Goal: Information Seeking & Learning: Learn about a topic

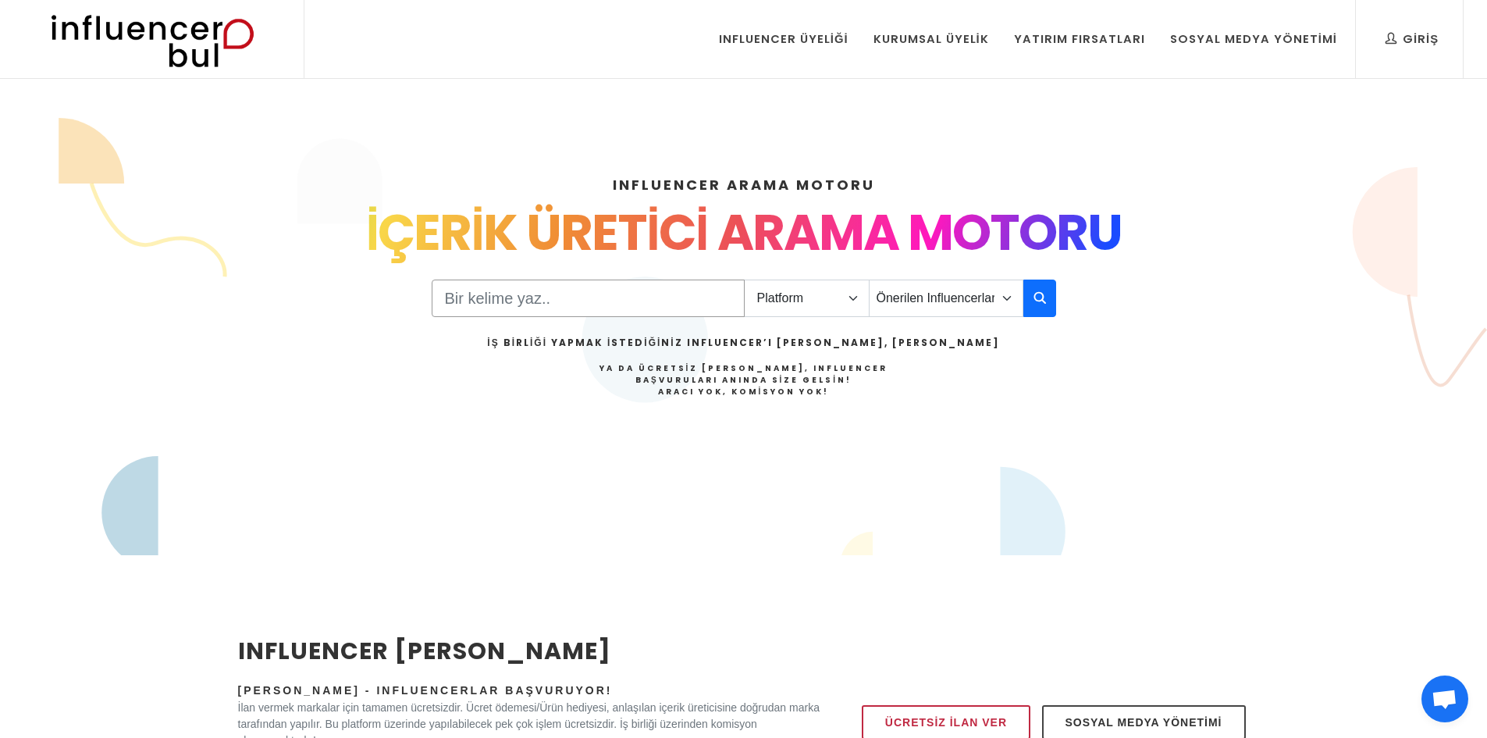
click at [516, 293] on input "Search" at bounding box center [588, 298] width 313 height 37
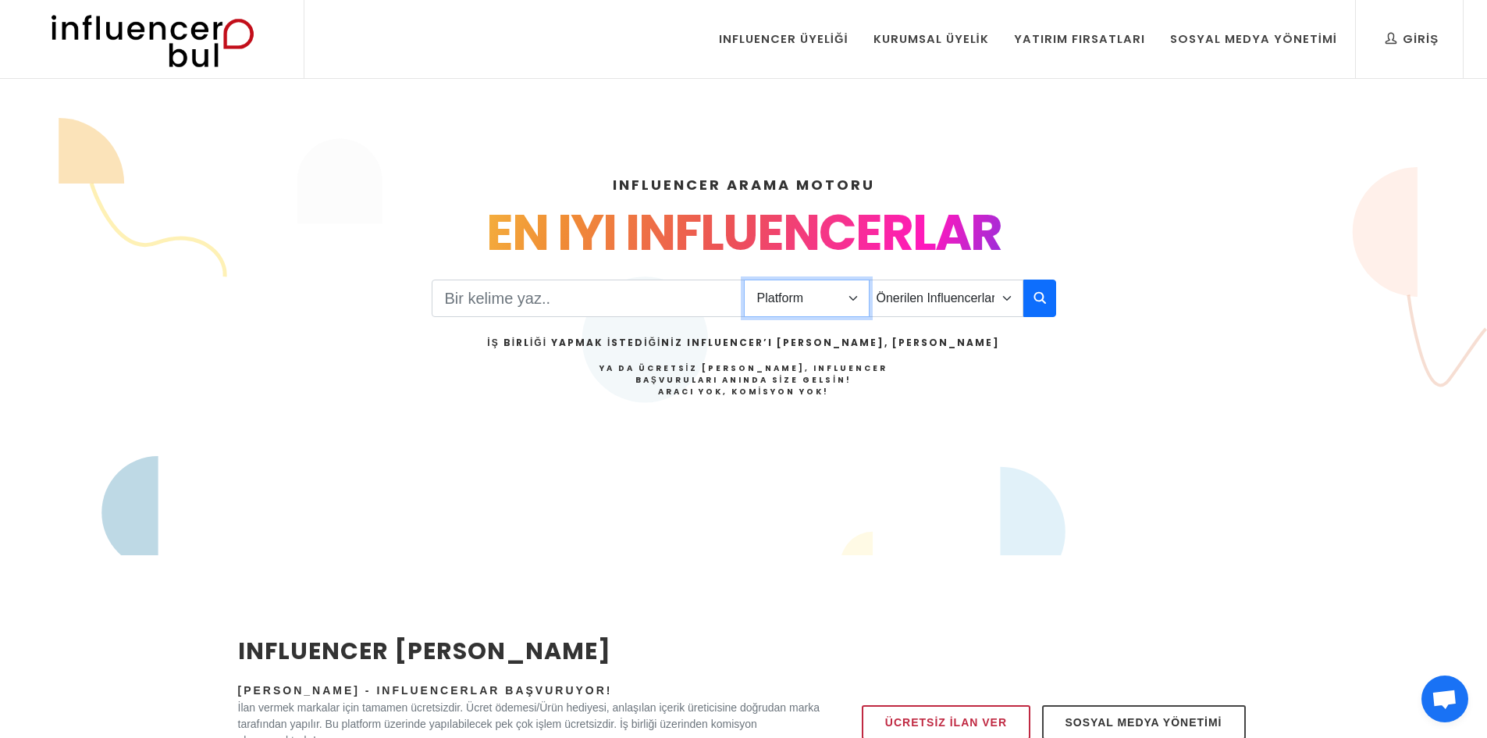
click at [844, 300] on select "Platform Instagram Facebook Youtube Tiktok Twitter Twitch" at bounding box center [807, 298] width 126 height 37
select select "4"
click at [744, 280] on select "Platform Instagram Facebook Youtube Tiktok Twitter Twitch" at bounding box center [807, 298] width 126 height 37
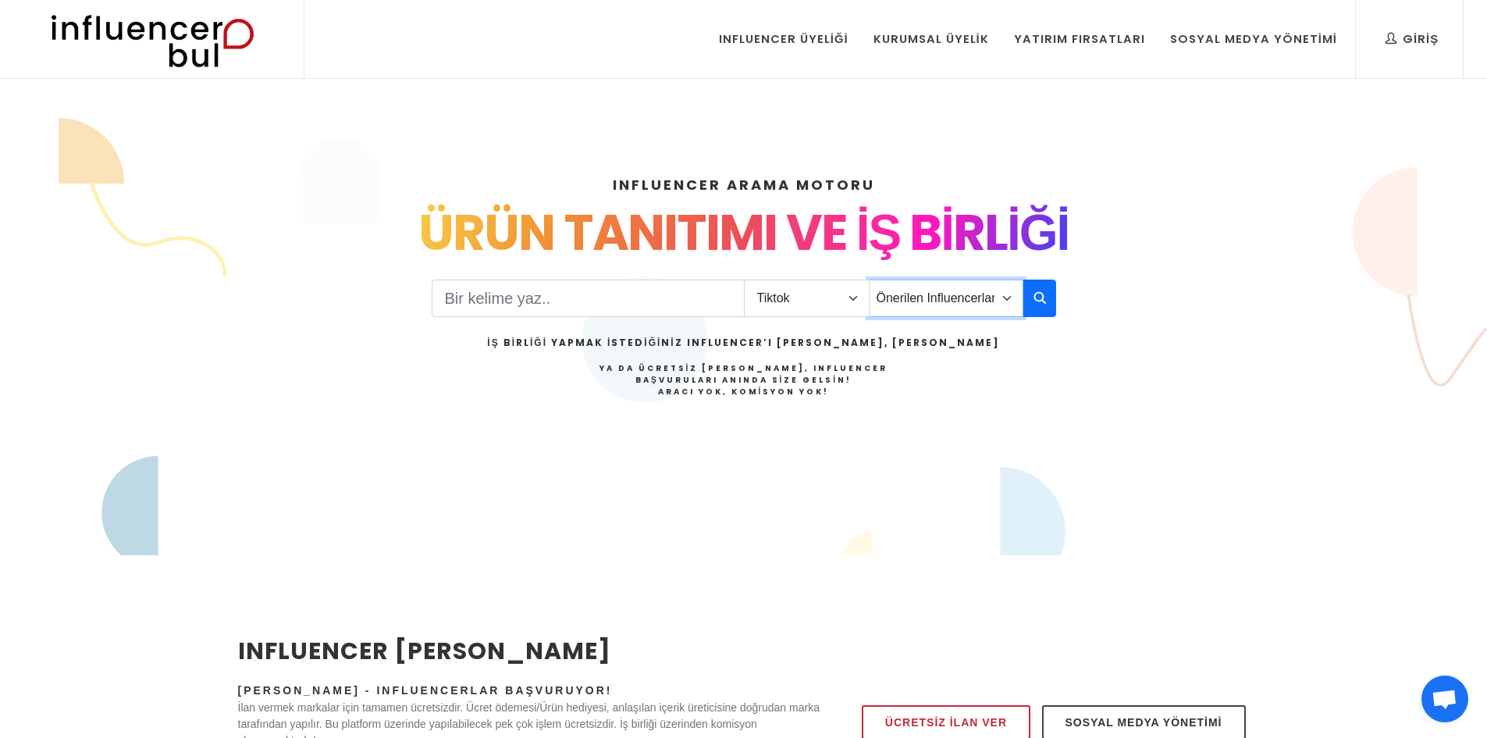
click at [904, 293] on select "Önerilen Influencerlar Aile & Çocuk & Ebeveyn Alışveriş & Giyim & Aksesuar Arab…" at bounding box center [946, 298] width 155 height 37
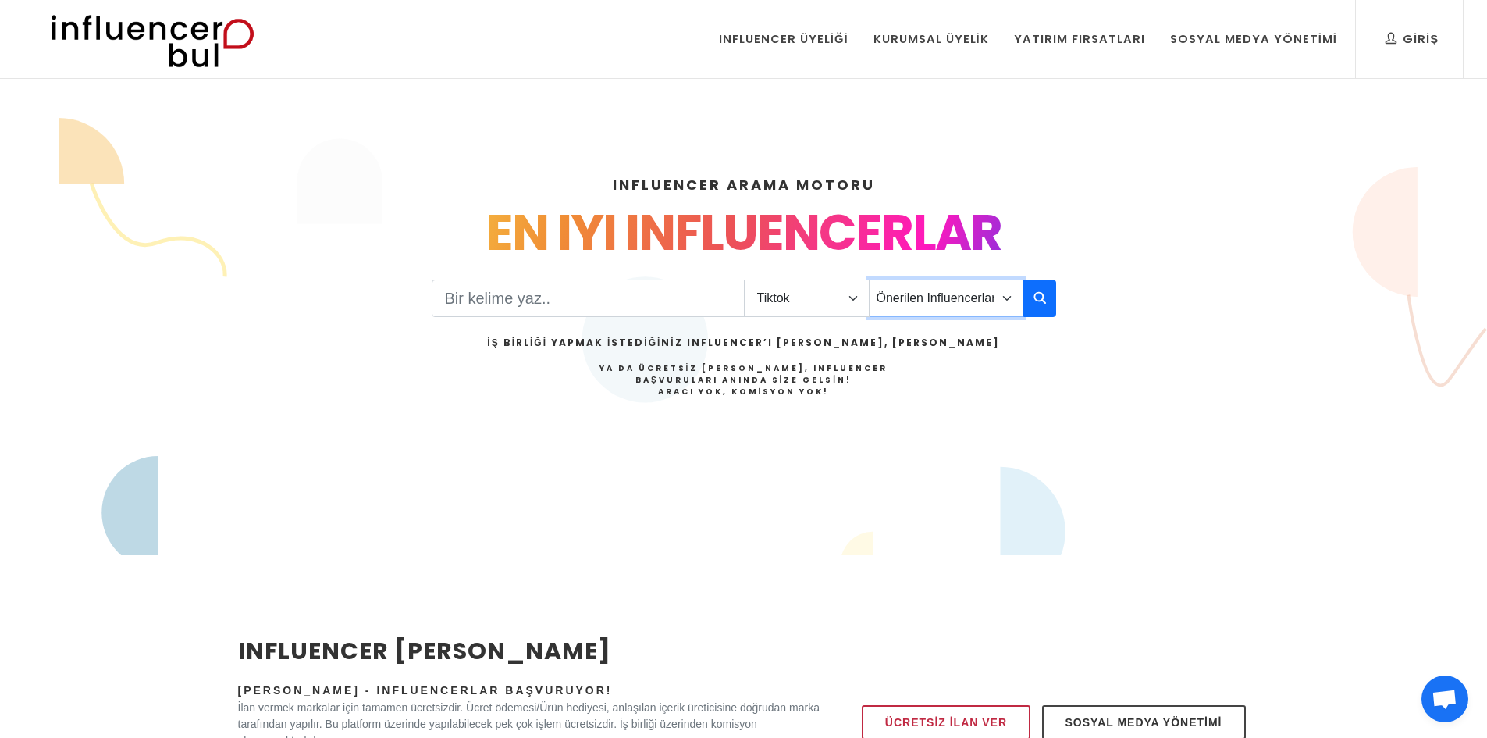
select select "27"
click at [869, 280] on select "Önerilen Influencerlar Aile & Çocuk & Ebeveyn Alışveriş & Giyim & Aksesuar Arab…" at bounding box center [946, 298] width 155 height 37
click at [629, 304] on input "Search" at bounding box center [588, 298] width 313 height 37
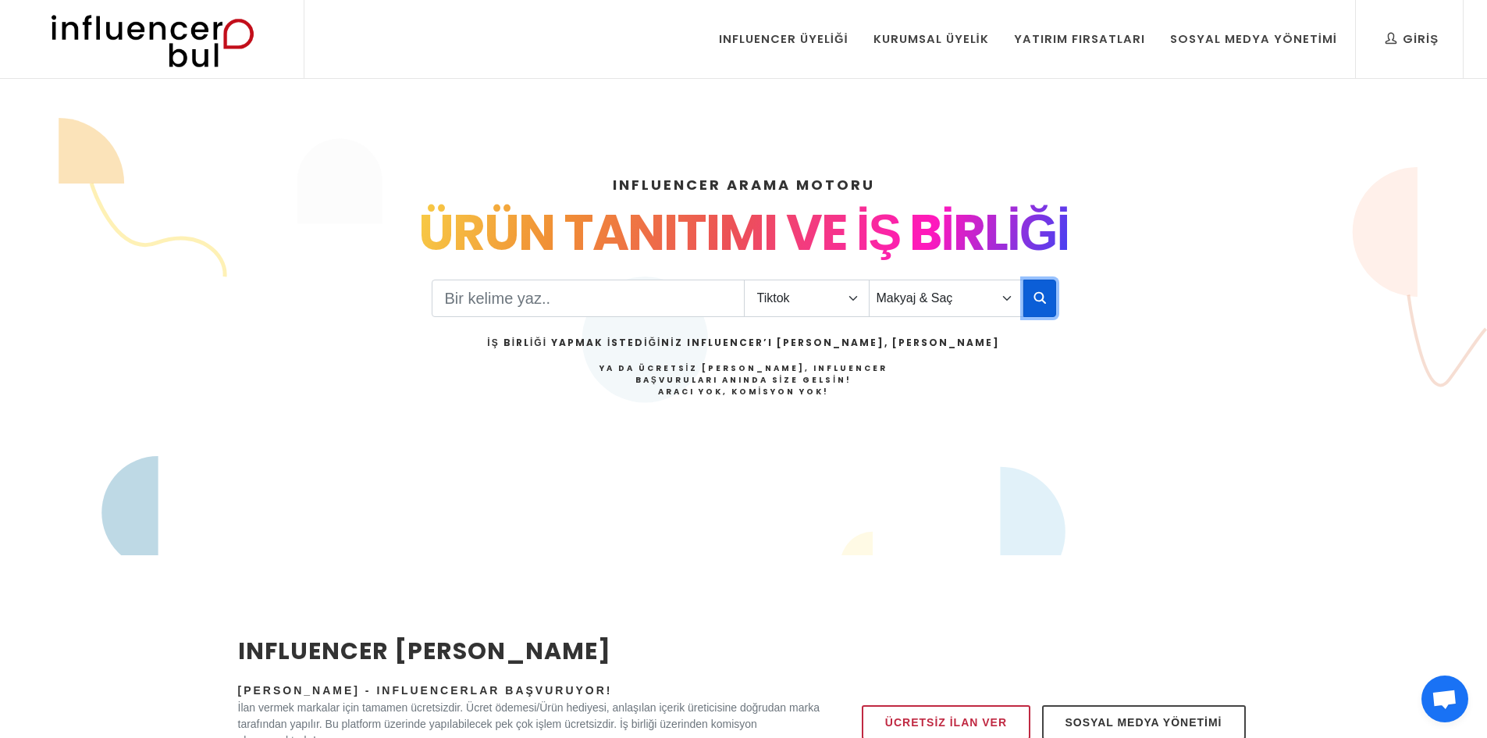
click at [1031, 296] on button "button" at bounding box center [1040, 298] width 33 height 37
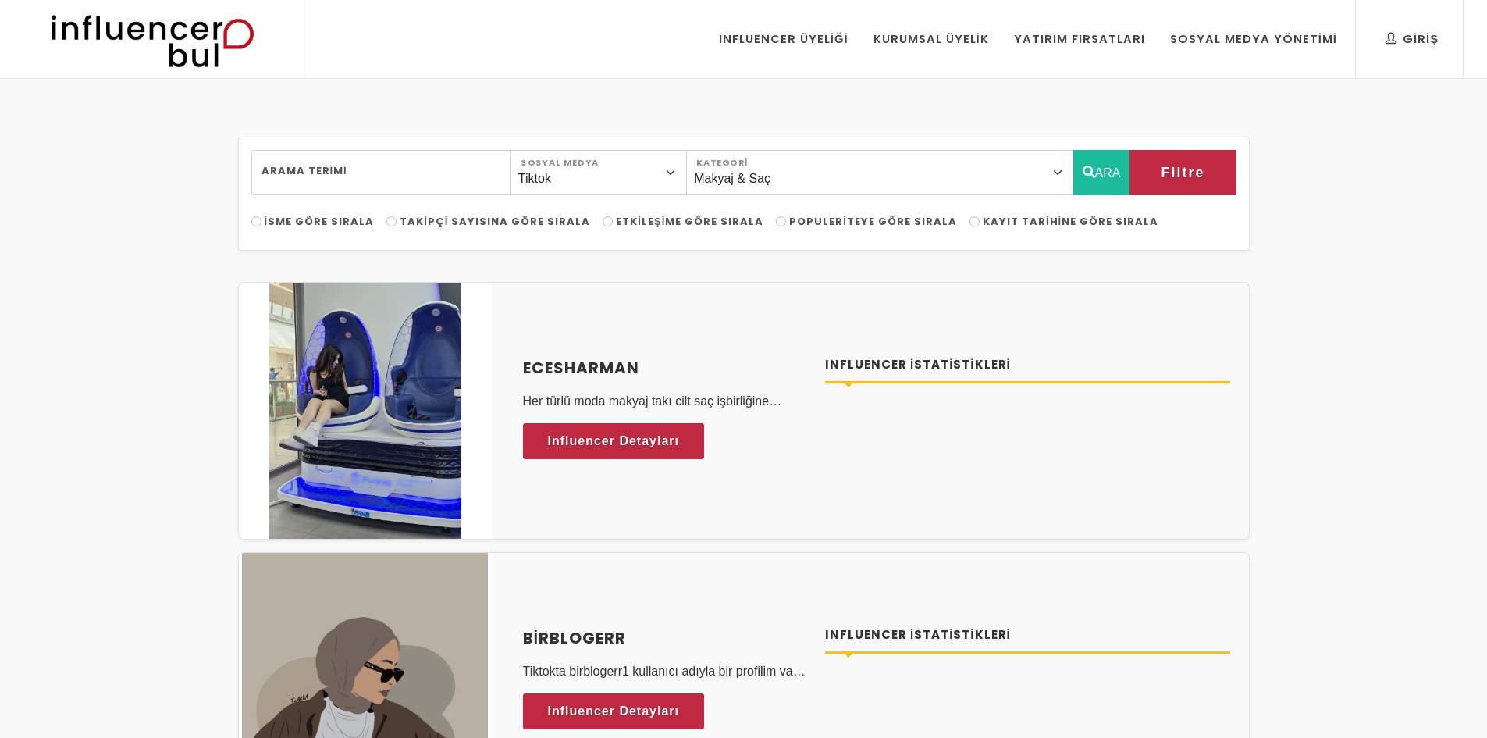
select select "27"
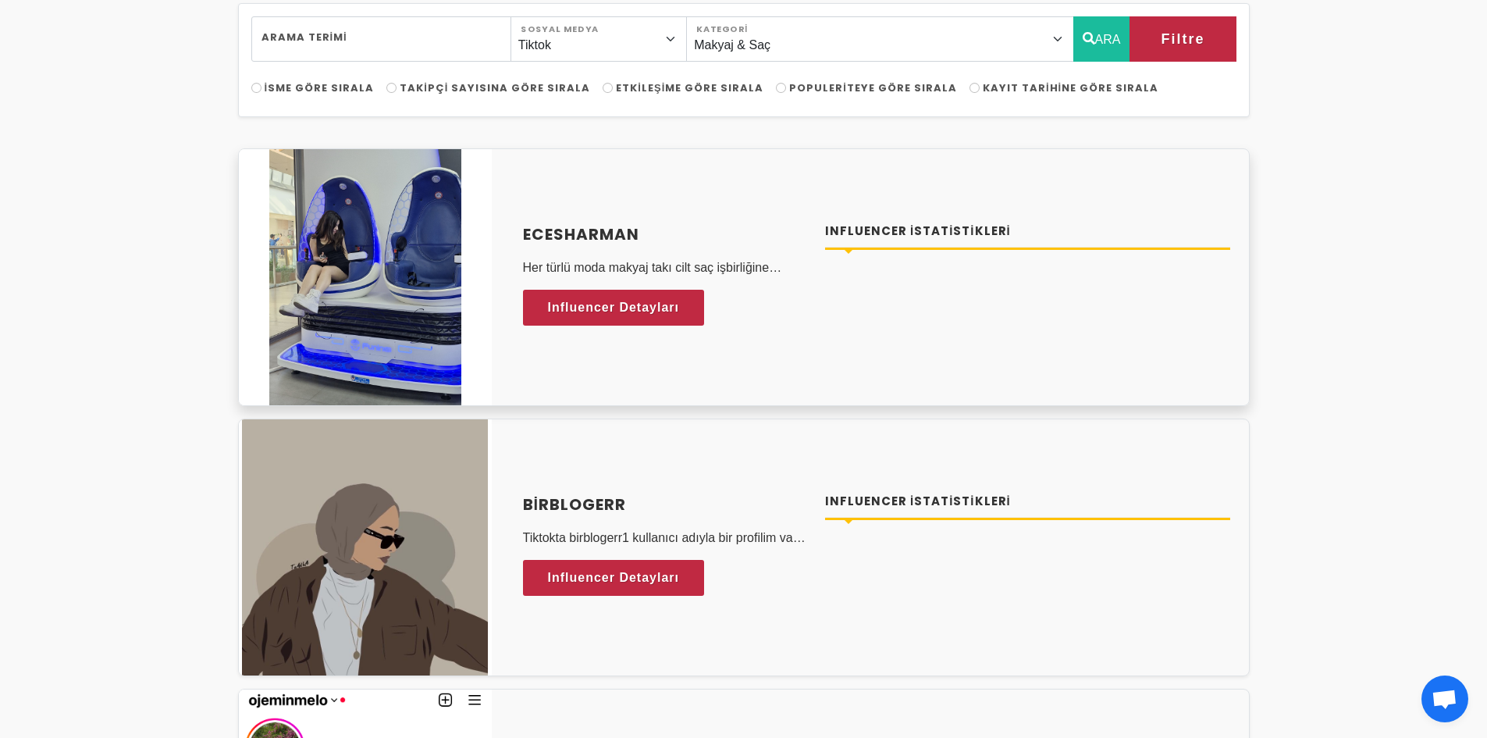
scroll to position [156, 0]
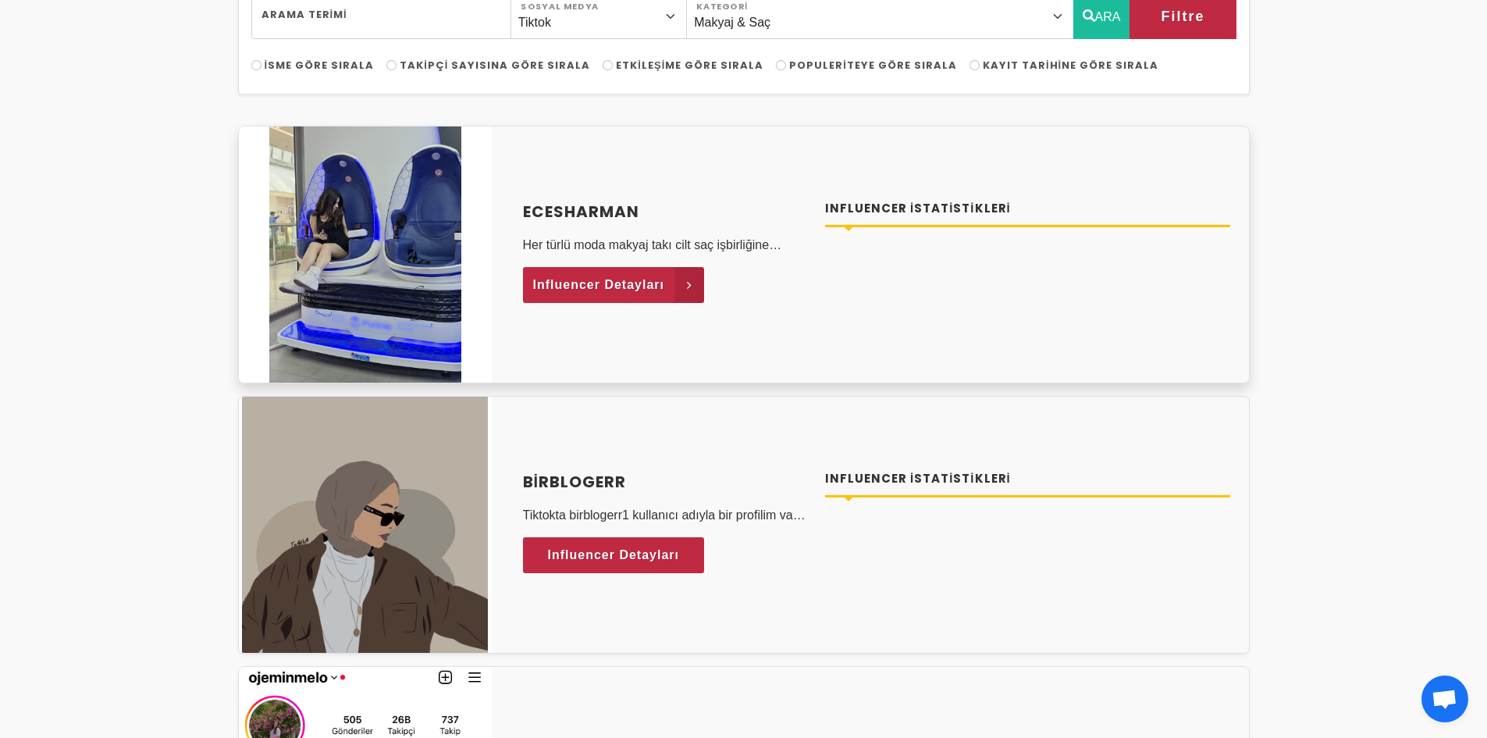
click at [578, 289] on span "Influencer Detayları" at bounding box center [599, 284] width 132 height 23
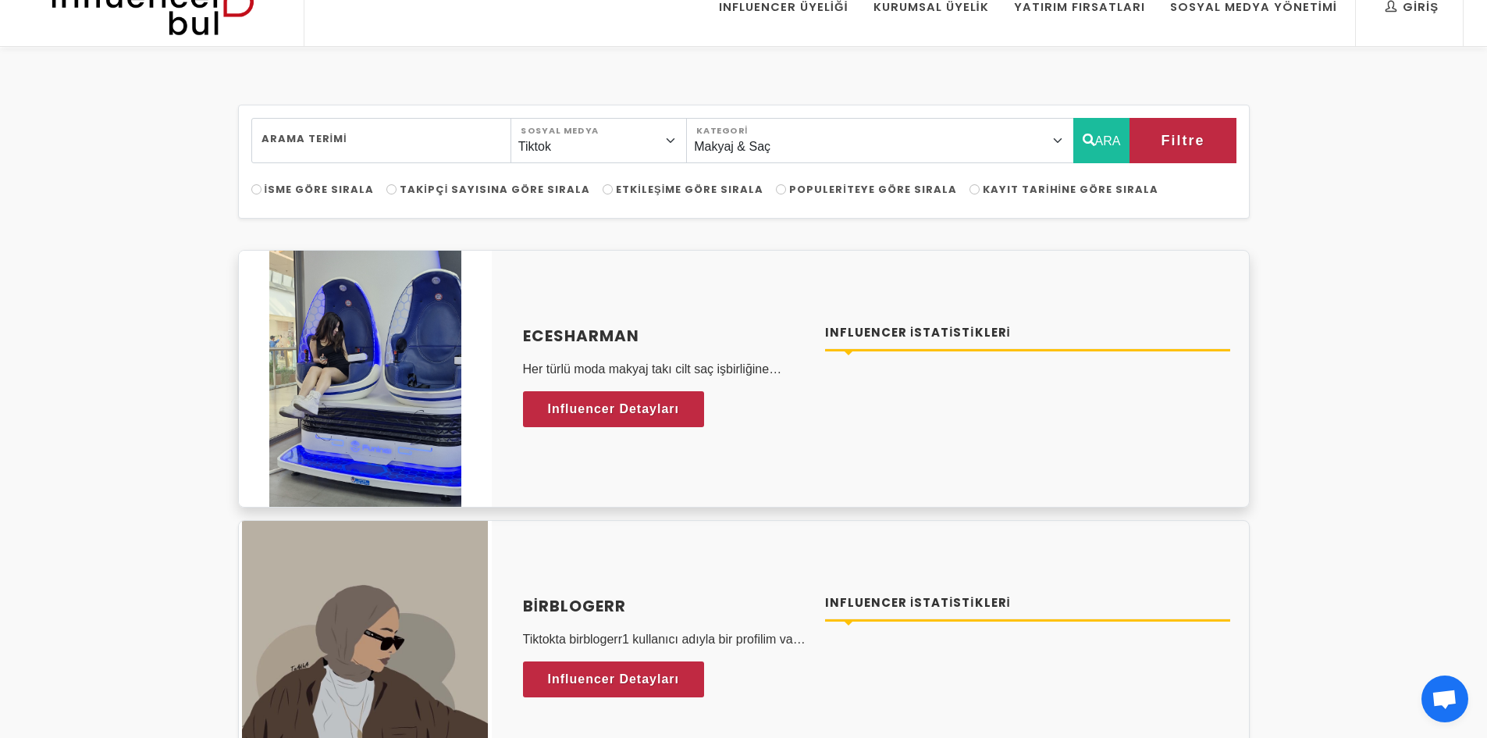
scroll to position [0, 0]
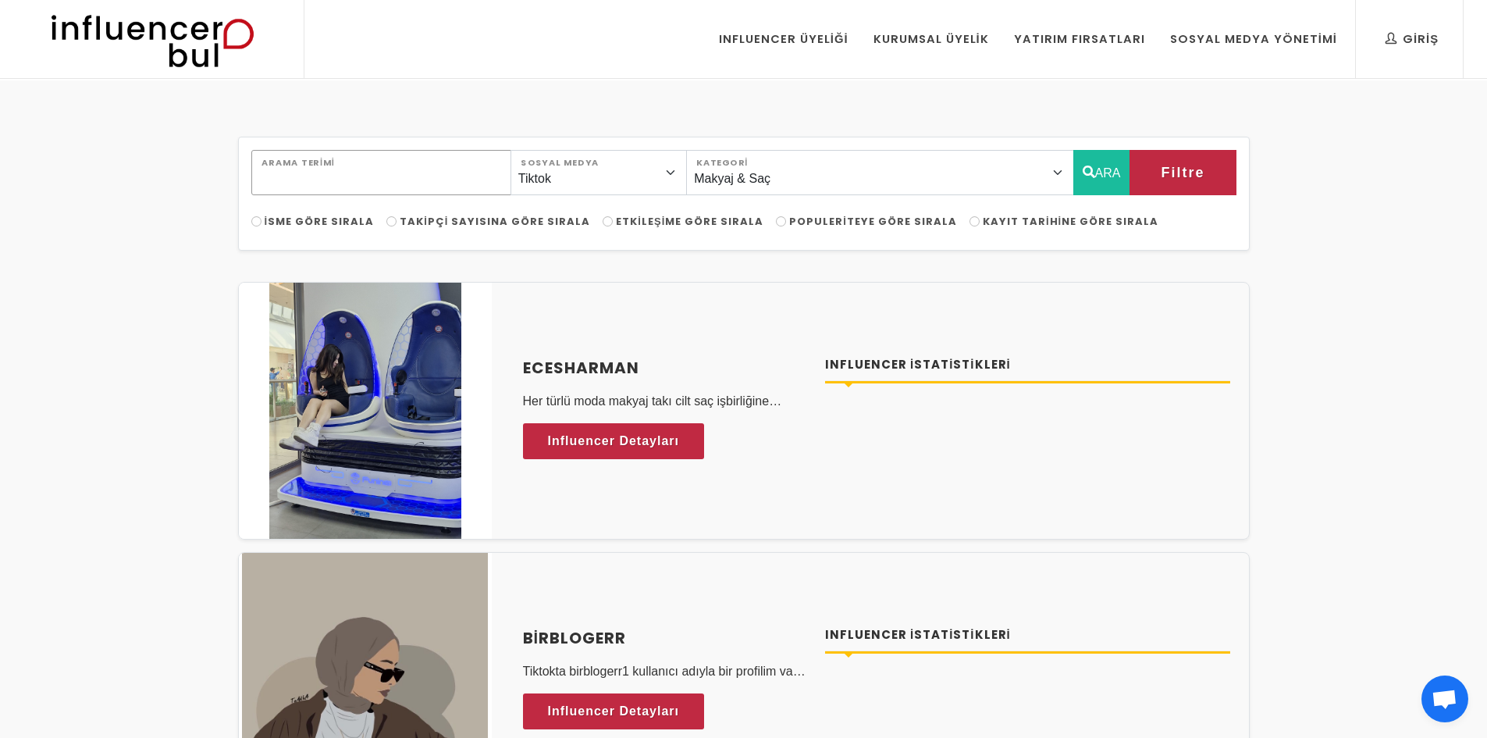
click at [373, 169] on input "Arama Terimi" at bounding box center [381, 172] width 260 height 45
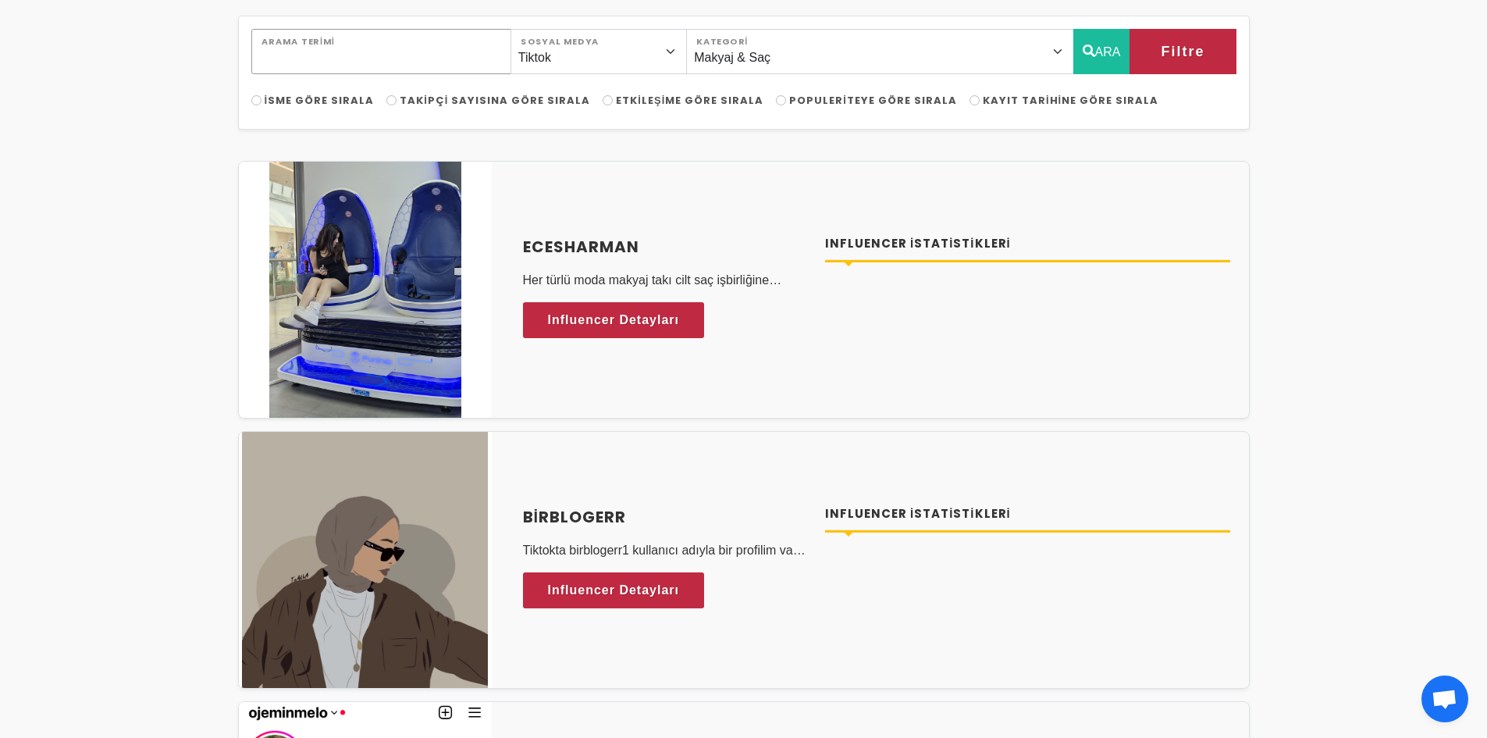
scroll to position [78, 0]
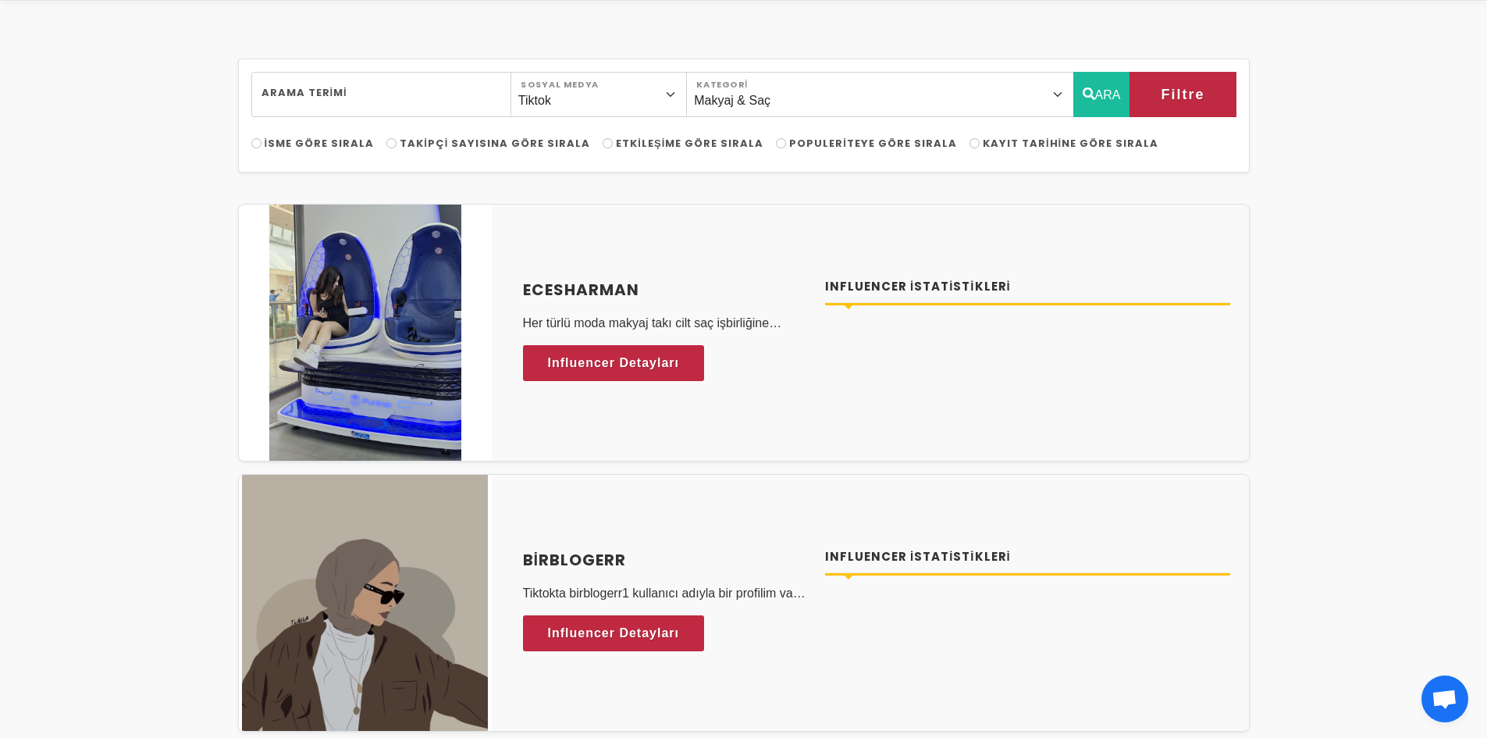
click at [810, 148] on span "Populeriteye Göre Sırala" at bounding box center [873, 143] width 168 height 15
click at [786, 148] on input "Populeriteye Göre Sırala" at bounding box center [781, 143] width 10 height 10
radio input "true"
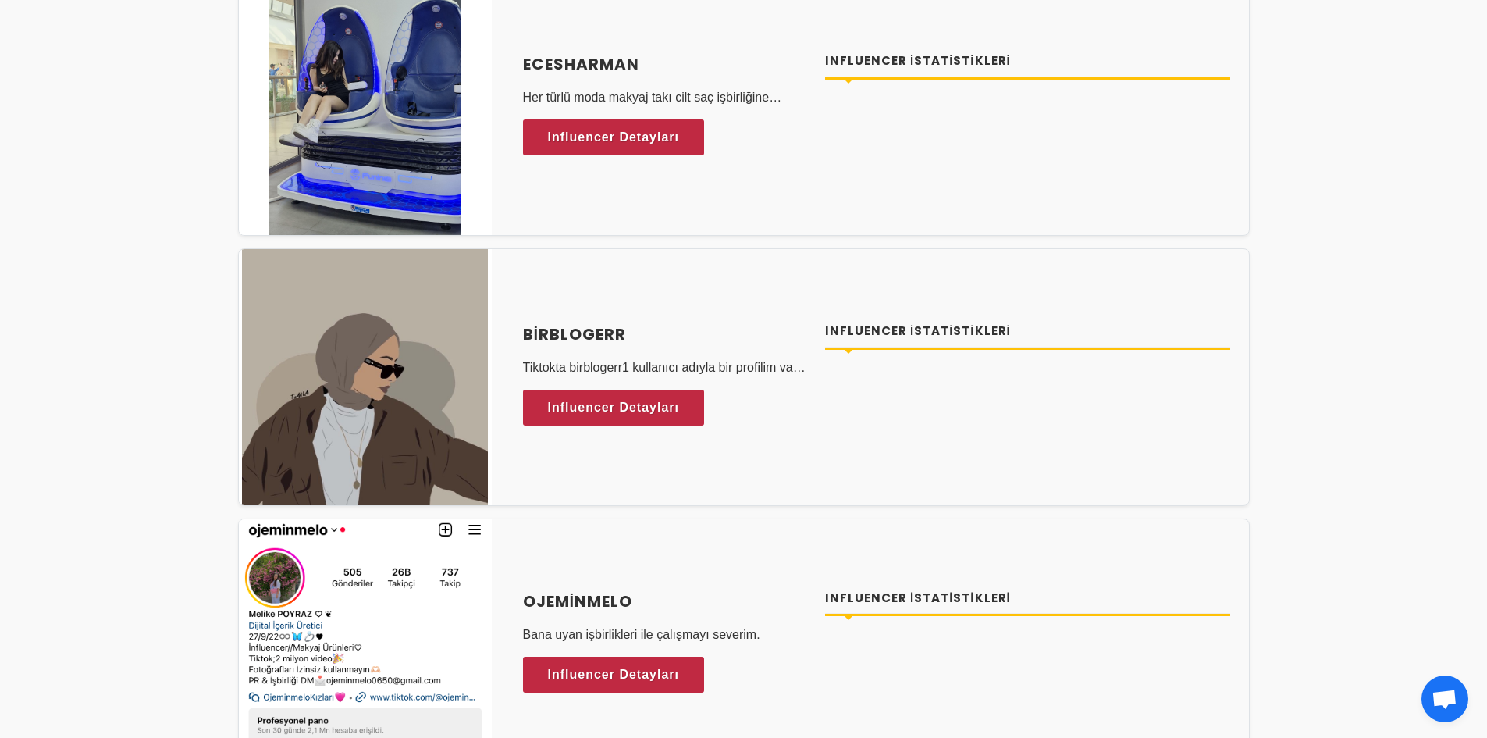
scroll to position [390, 0]
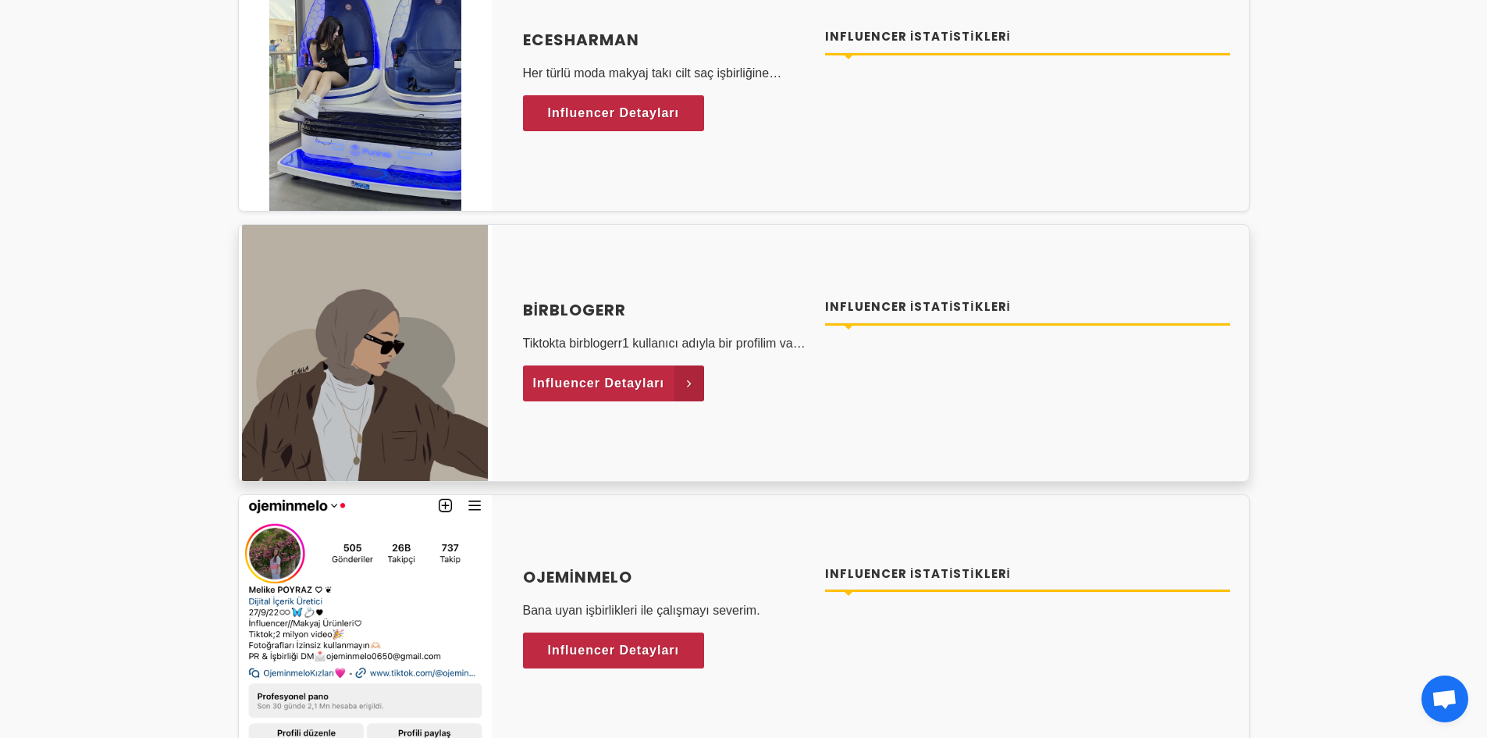
click at [589, 383] on span "Influencer Detayları" at bounding box center [599, 383] width 132 height 23
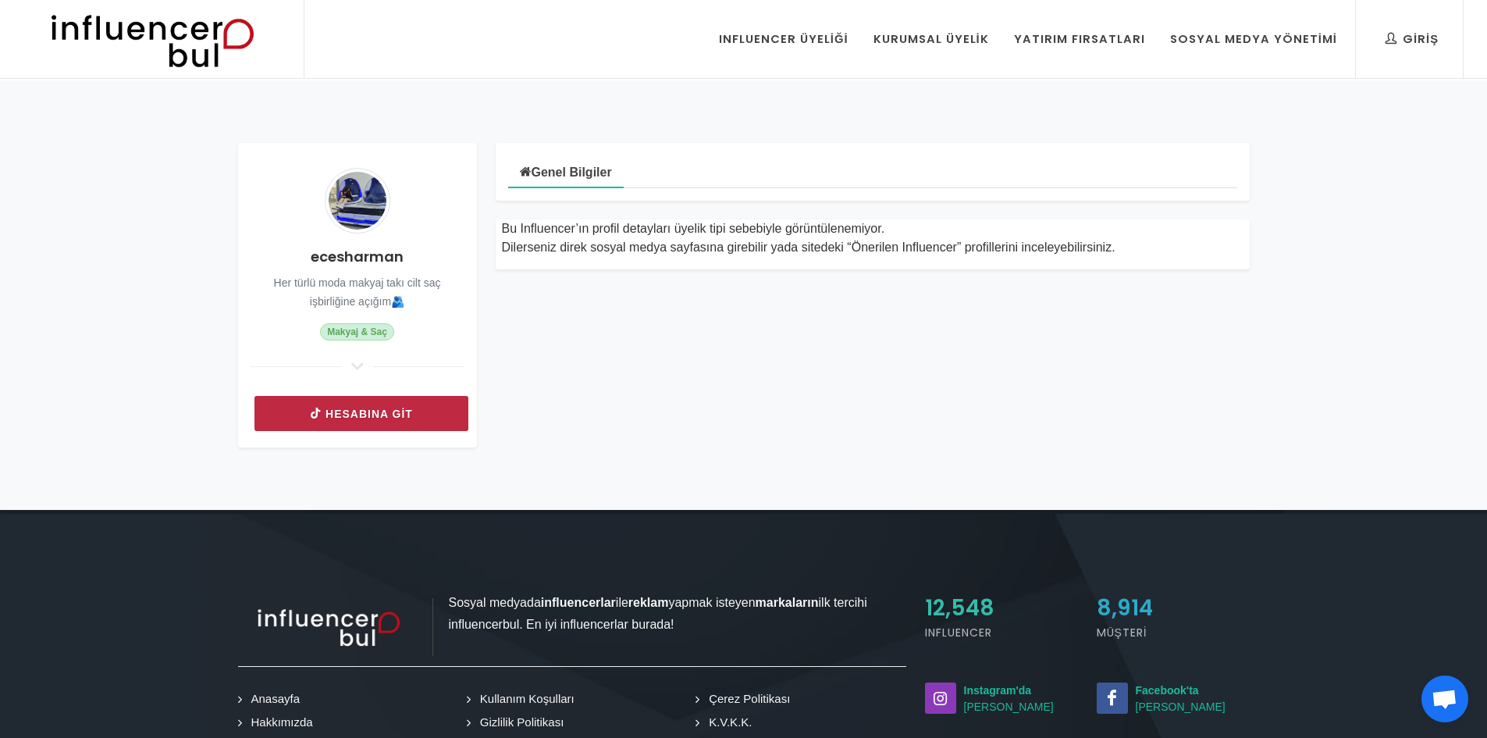
click at [387, 420] on link "Hesabına git" at bounding box center [362, 413] width 214 height 35
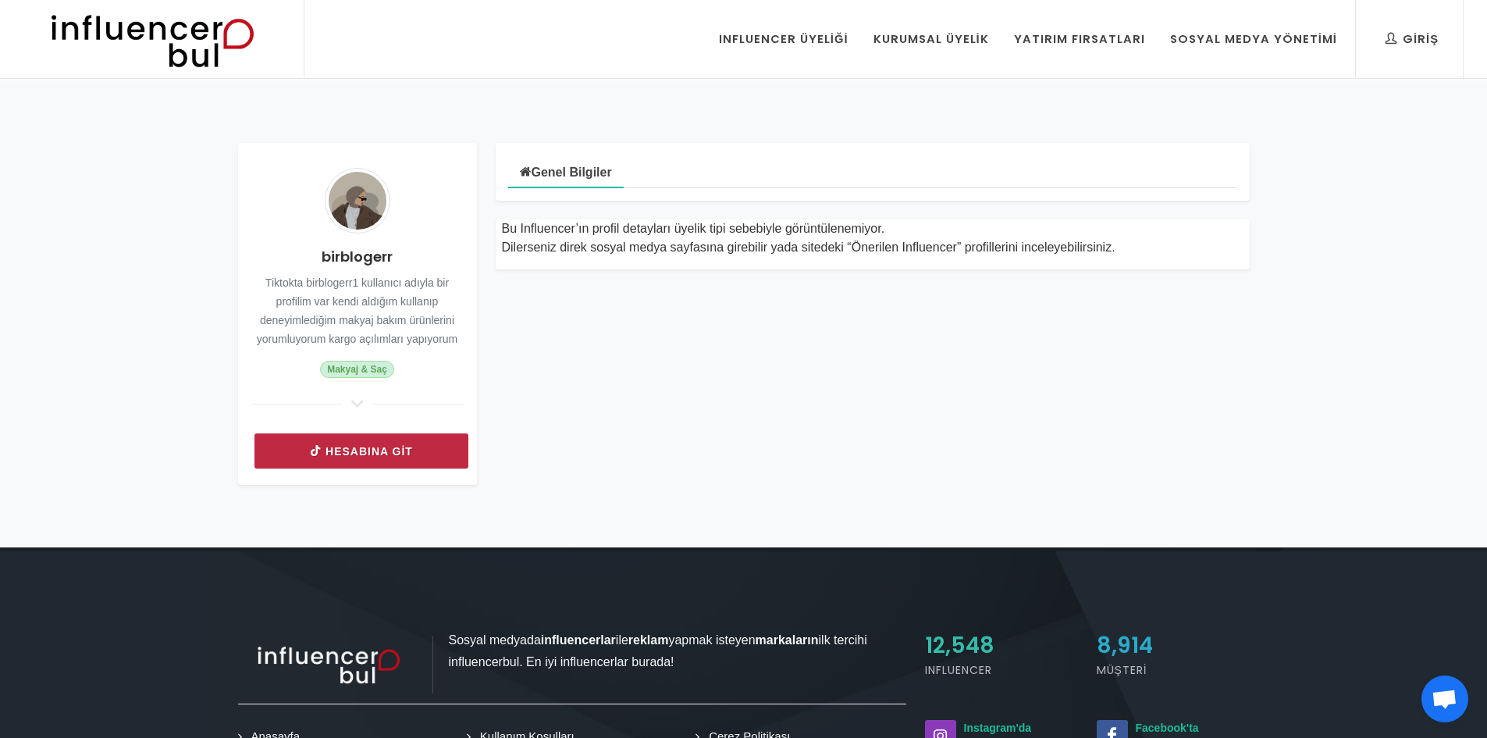
click at [364, 447] on link "Hesabına git" at bounding box center [362, 450] width 214 height 35
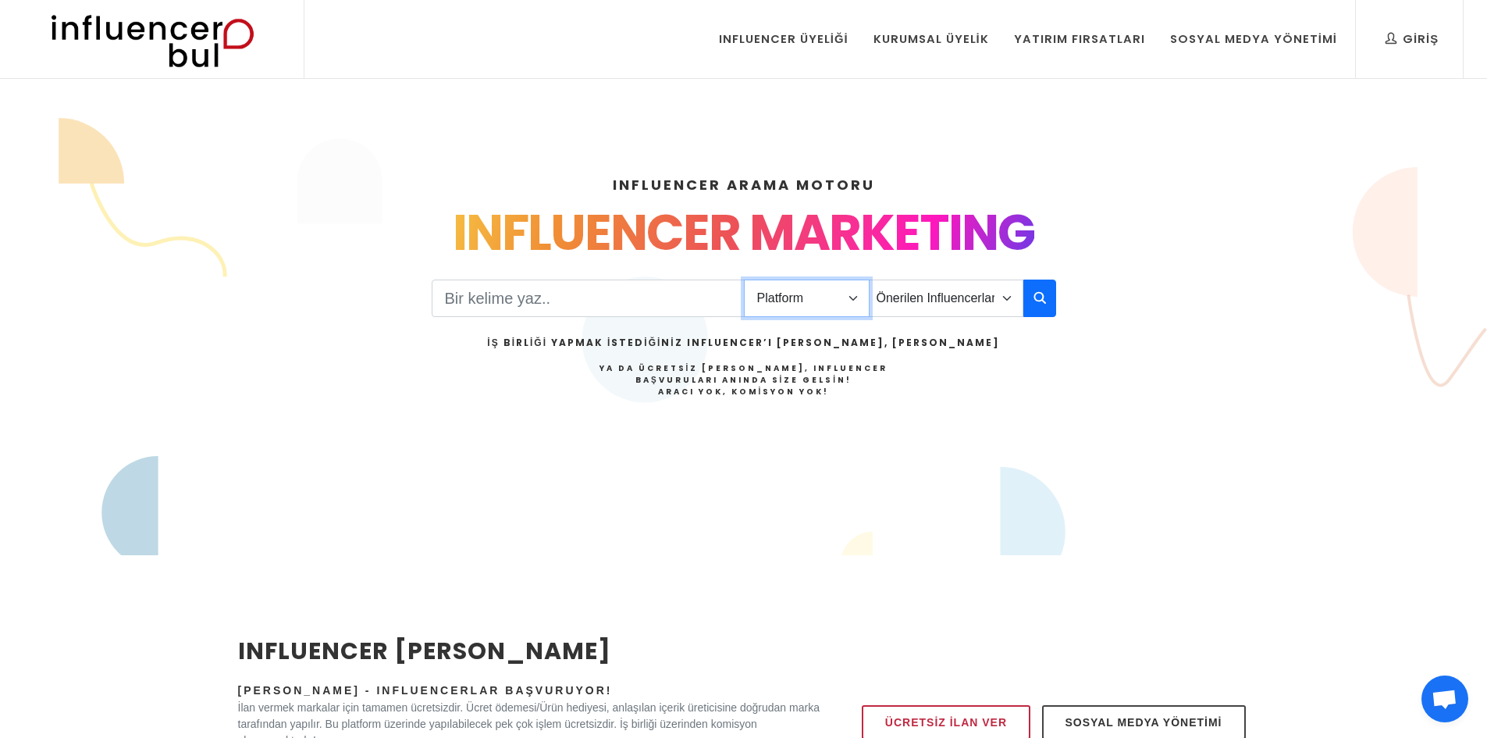
click at [785, 296] on select "Platform Instagram Facebook Youtube Tiktok Twitter Twitch" at bounding box center [807, 298] width 126 height 37
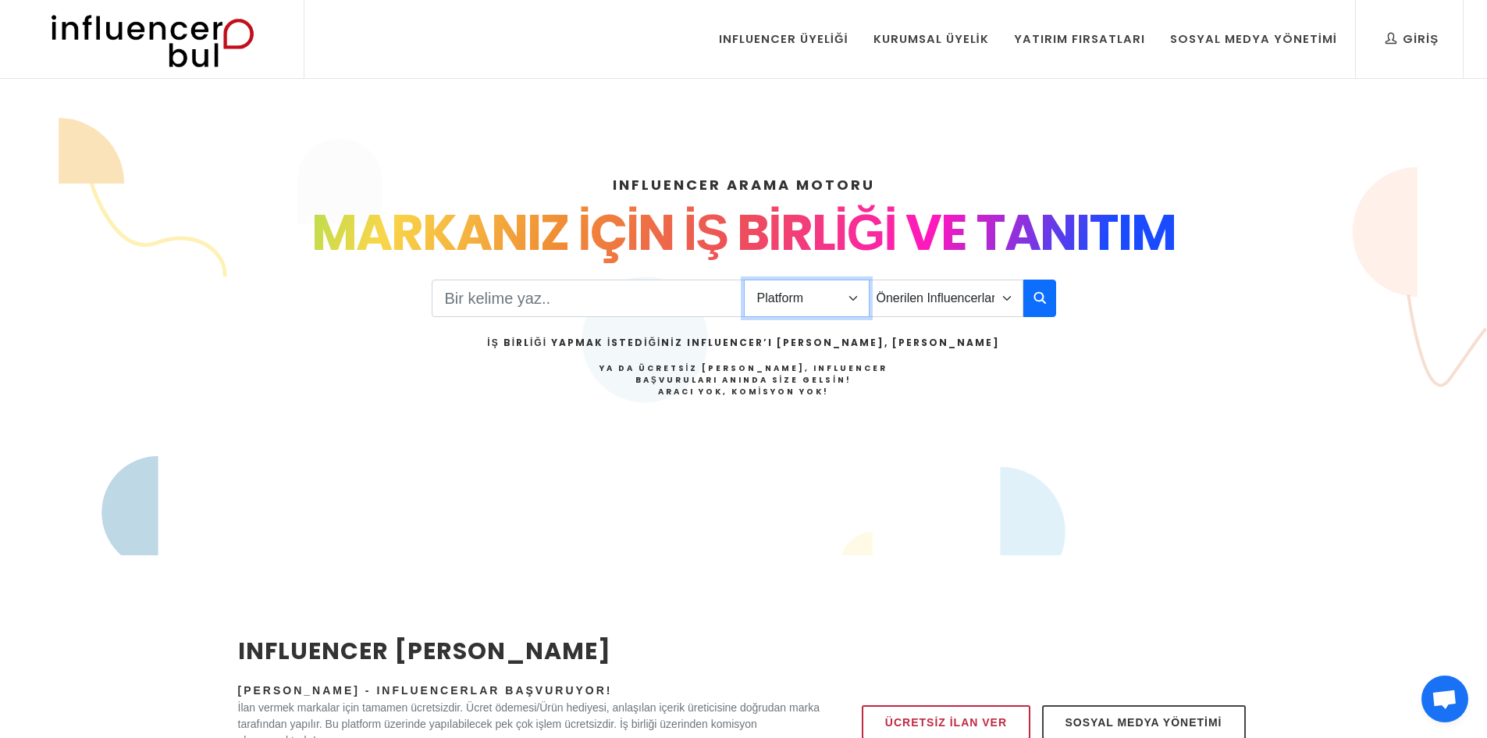
select select "1"
click at [744, 280] on select "Platform Instagram Facebook Youtube Tiktok Twitter Twitch" at bounding box center [807, 298] width 126 height 37
click at [942, 289] on select "Önerilen Influencerlar Aile & Çocuk & Ebeveyn Alışveriş & Giyim & Aksesuar Arab…" at bounding box center [946, 298] width 155 height 37
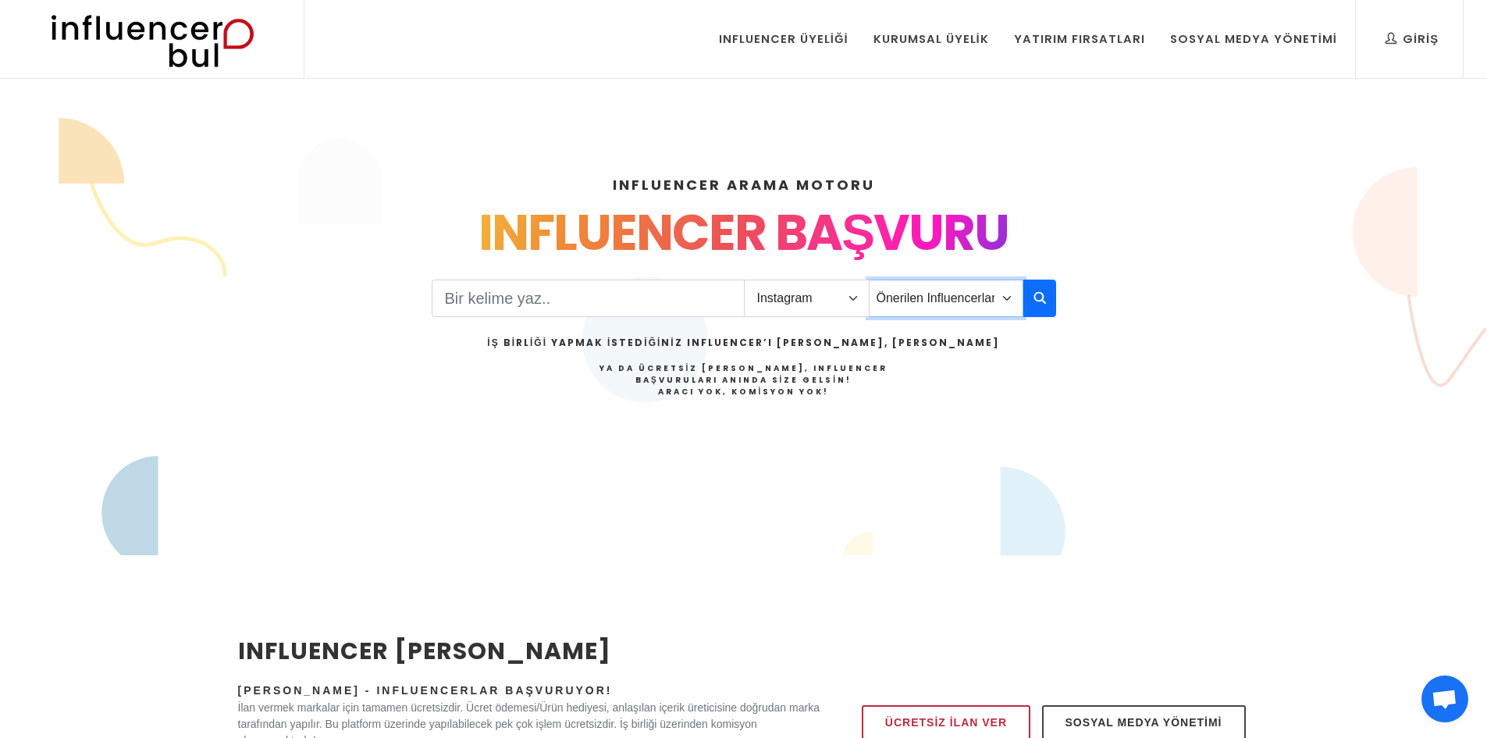
select select "11"
click at [869, 280] on select "Önerilen Influencerlar Aile & Çocuk & Ebeveyn Alışveriş & Giyim & Aksesuar Arab…" at bounding box center [946, 298] width 155 height 37
click at [1042, 297] on icon "button" at bounding box center [1040, 297] width 12 height 19
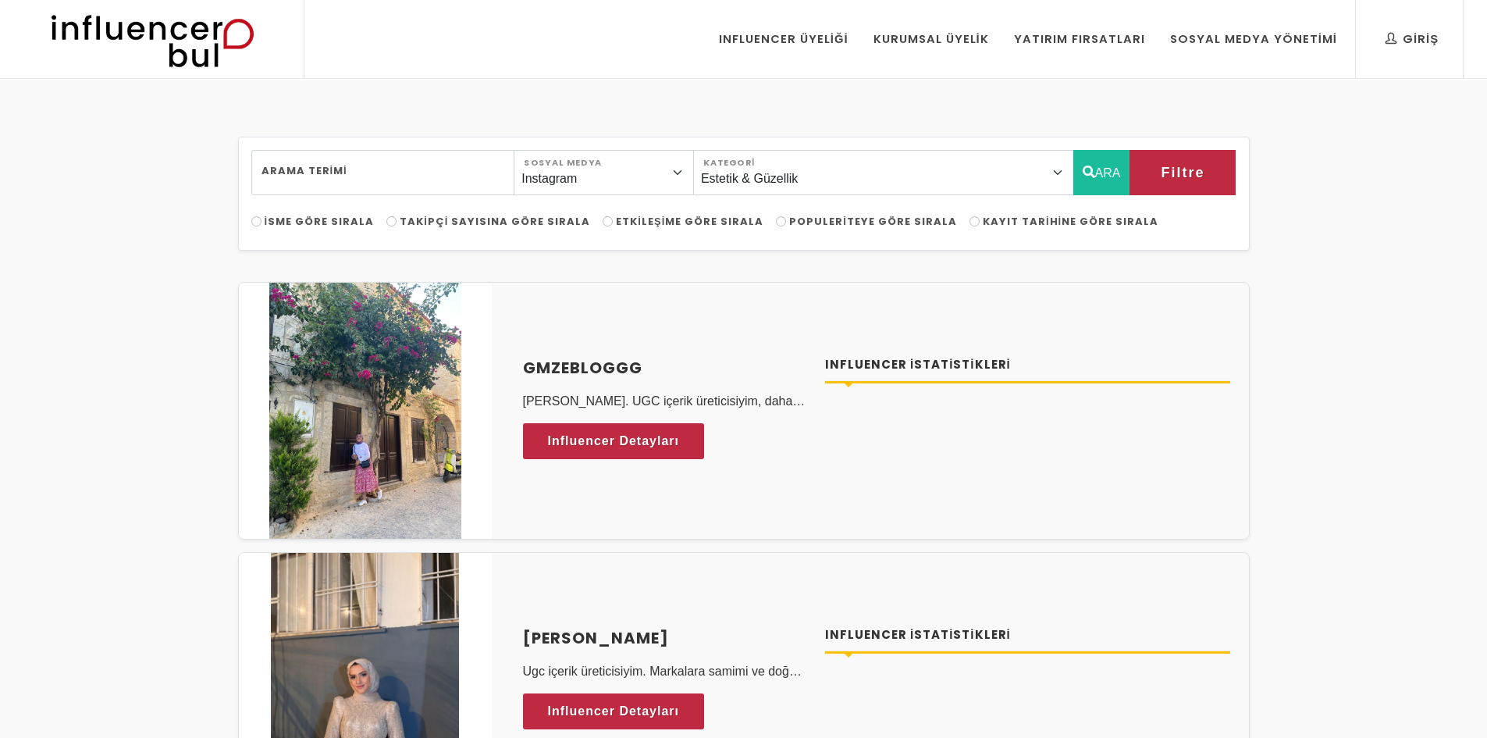
select select "11"
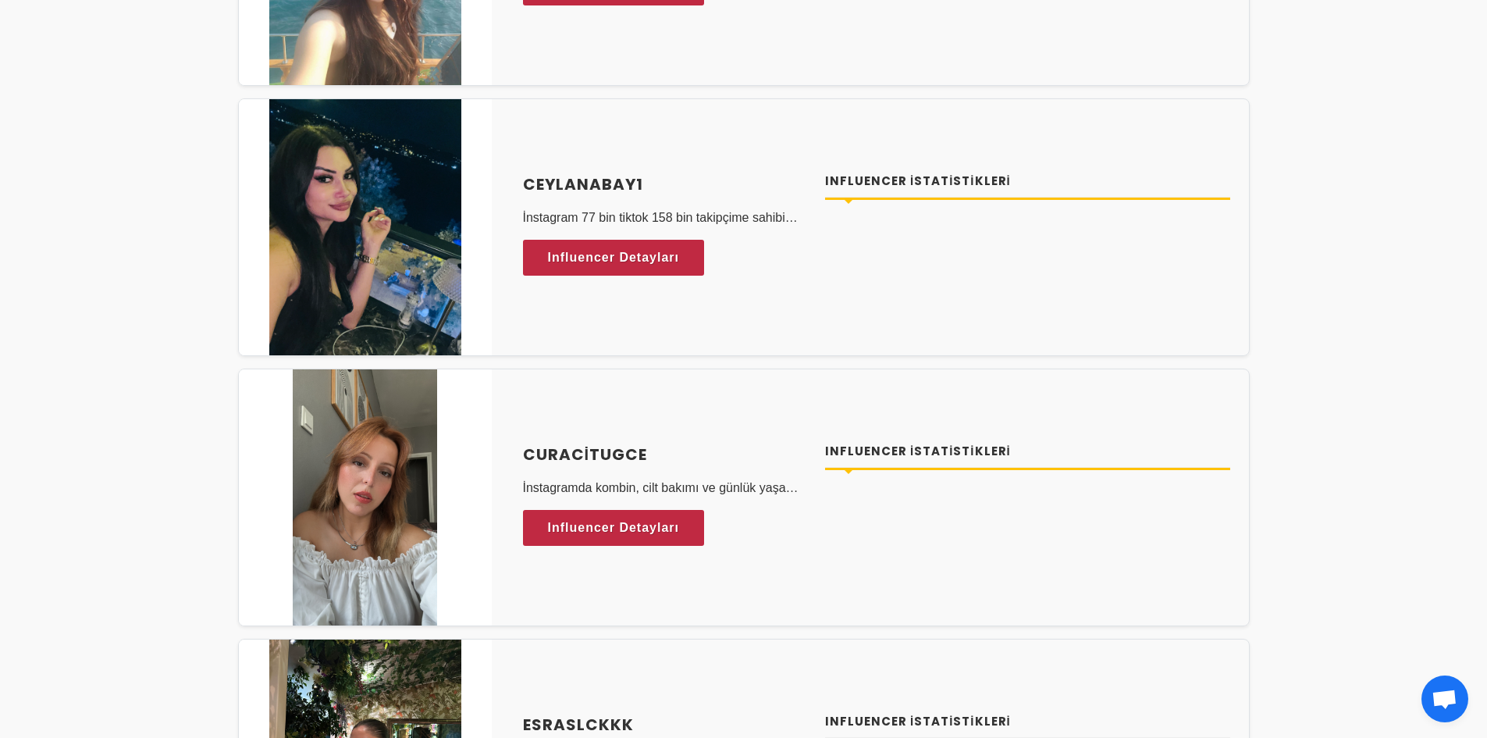
scroll to position [1483, 0]
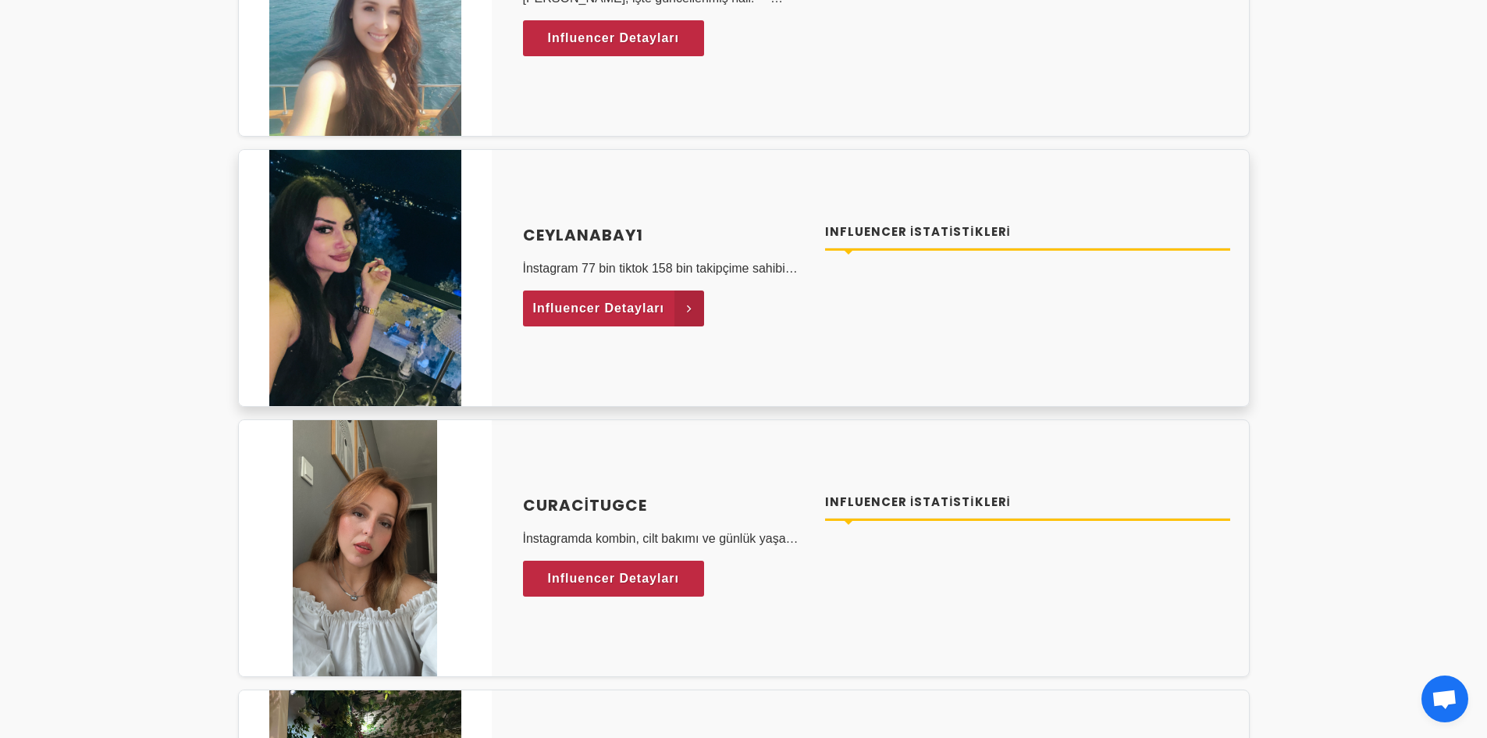
click at [630, 306] on span "Influencer Detayları" at bounding box center [599, 308] width 132 height 23
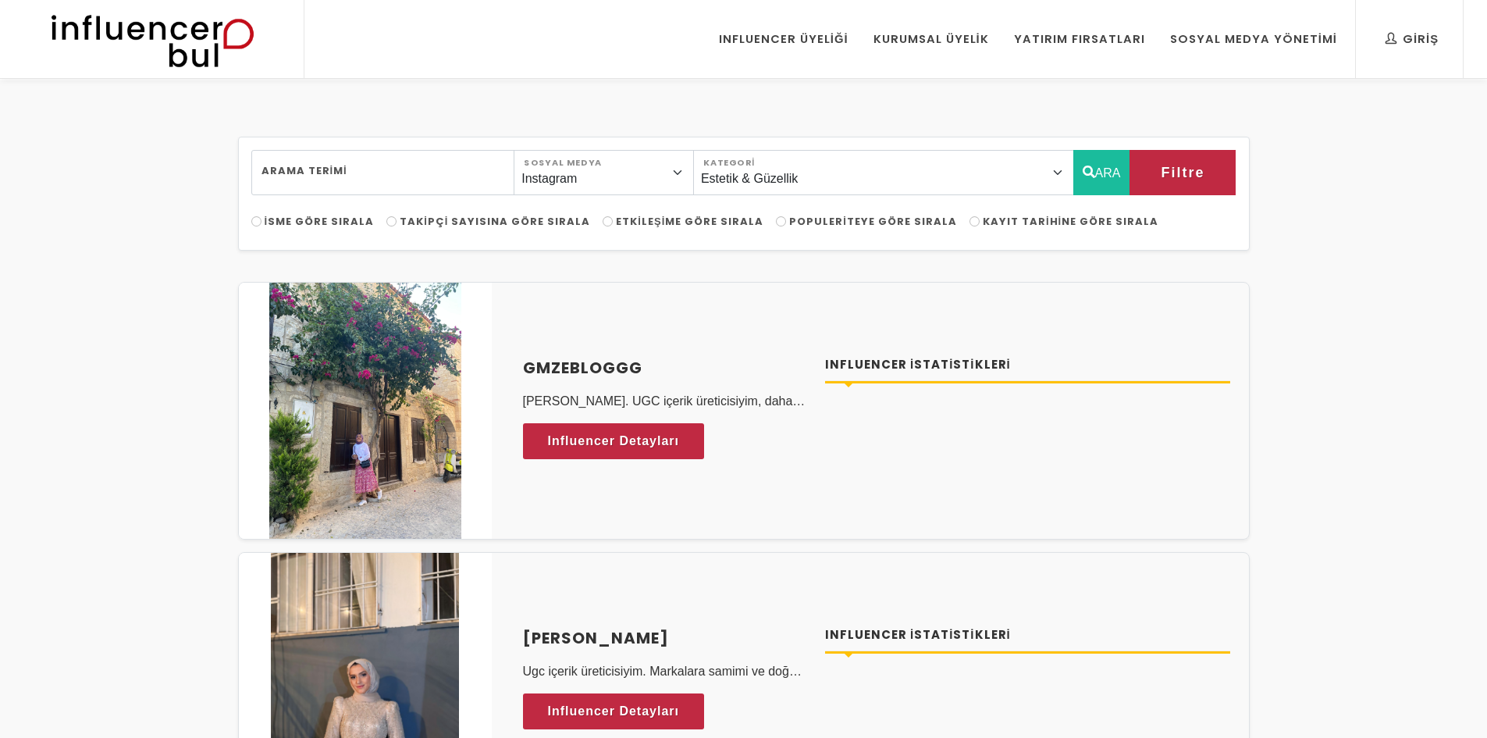
select select "11"
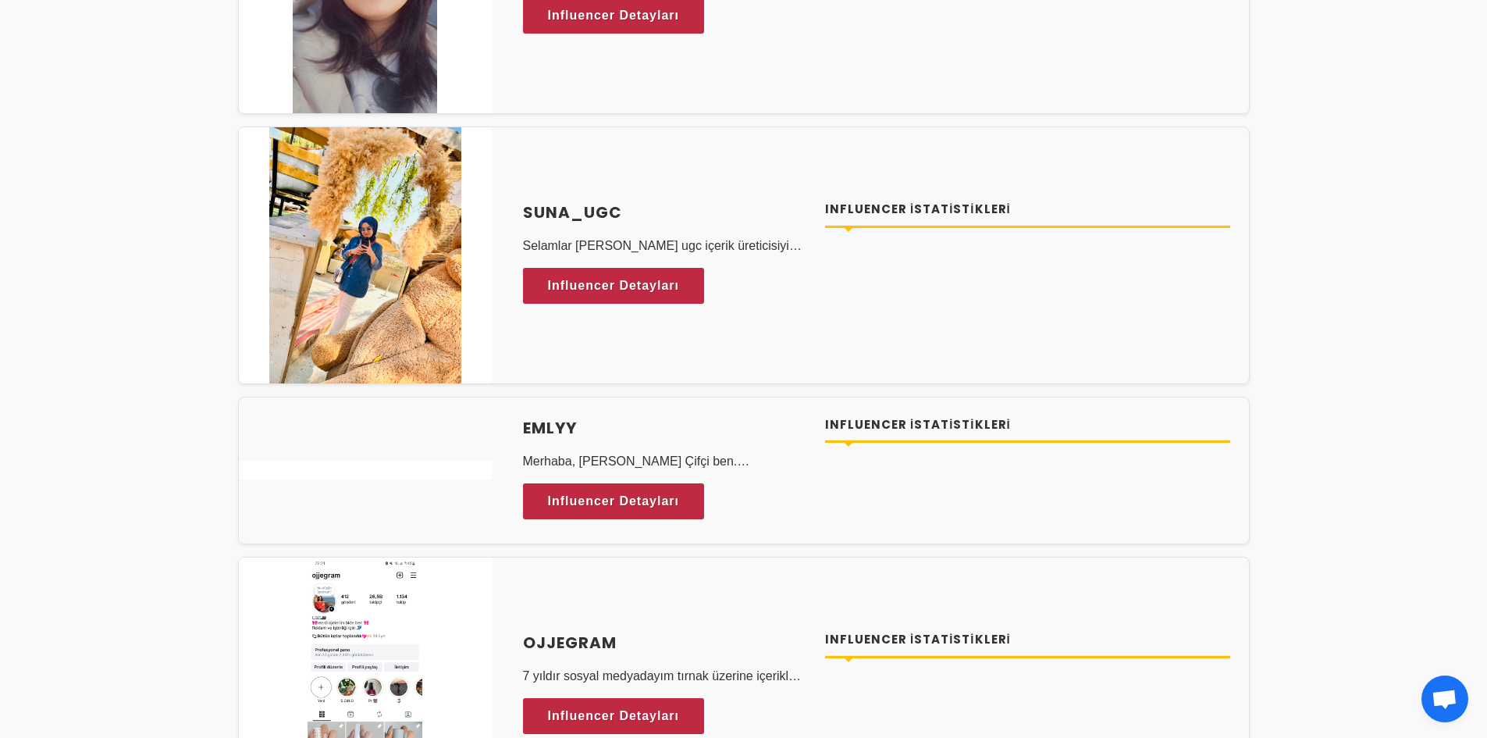
scroll to position [3435, 0]
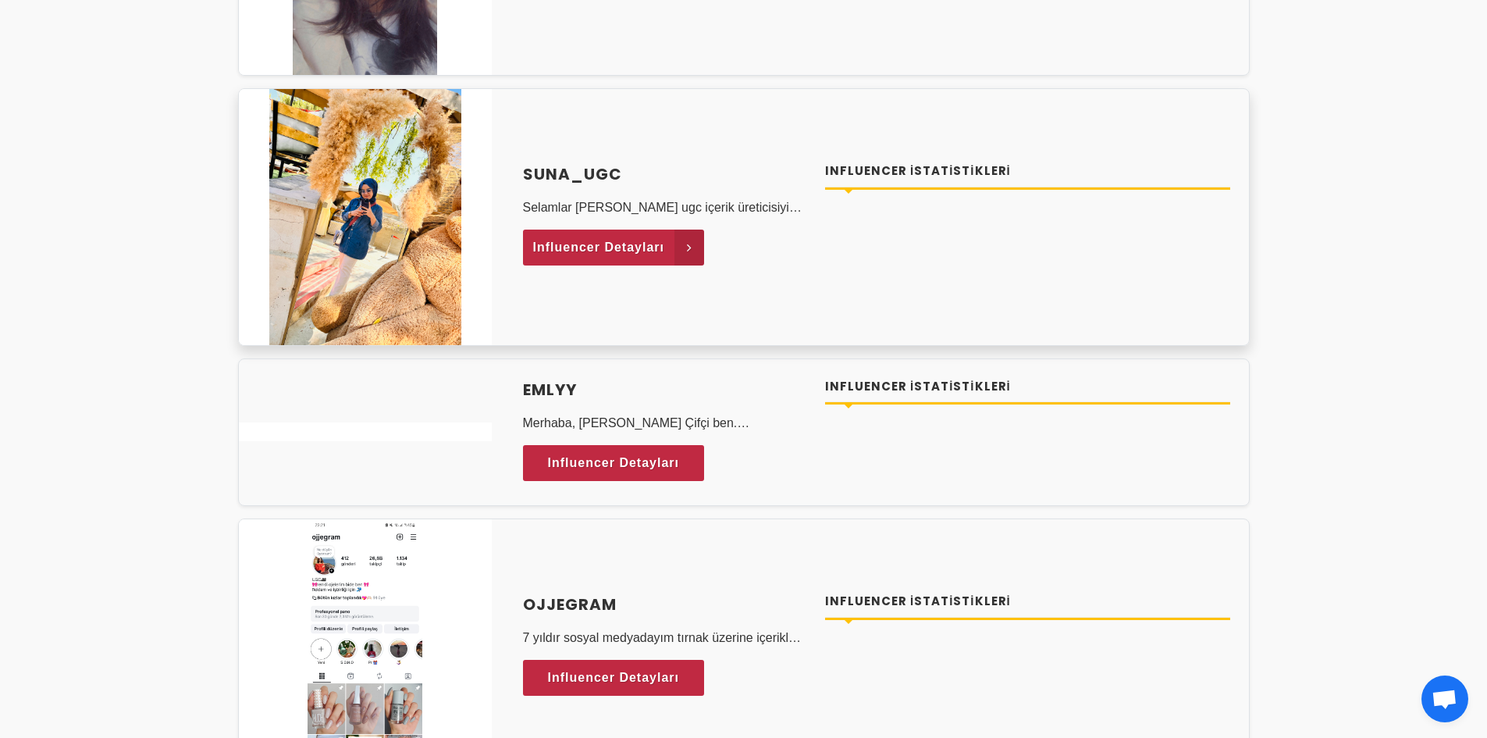
click at [590, 248] on span "Influencer Detayları" at bounding box center [599, 247] width 132 height 23
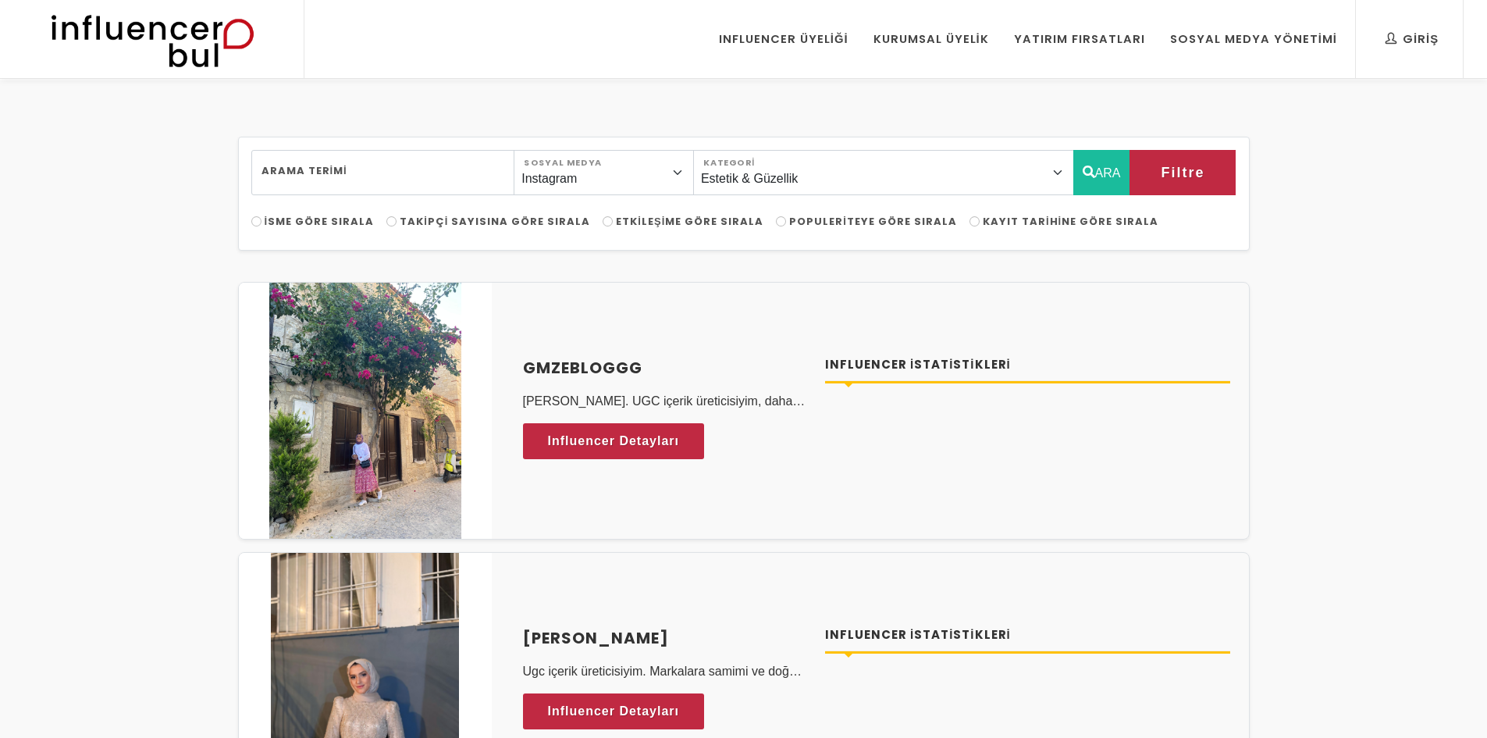
select select "11"
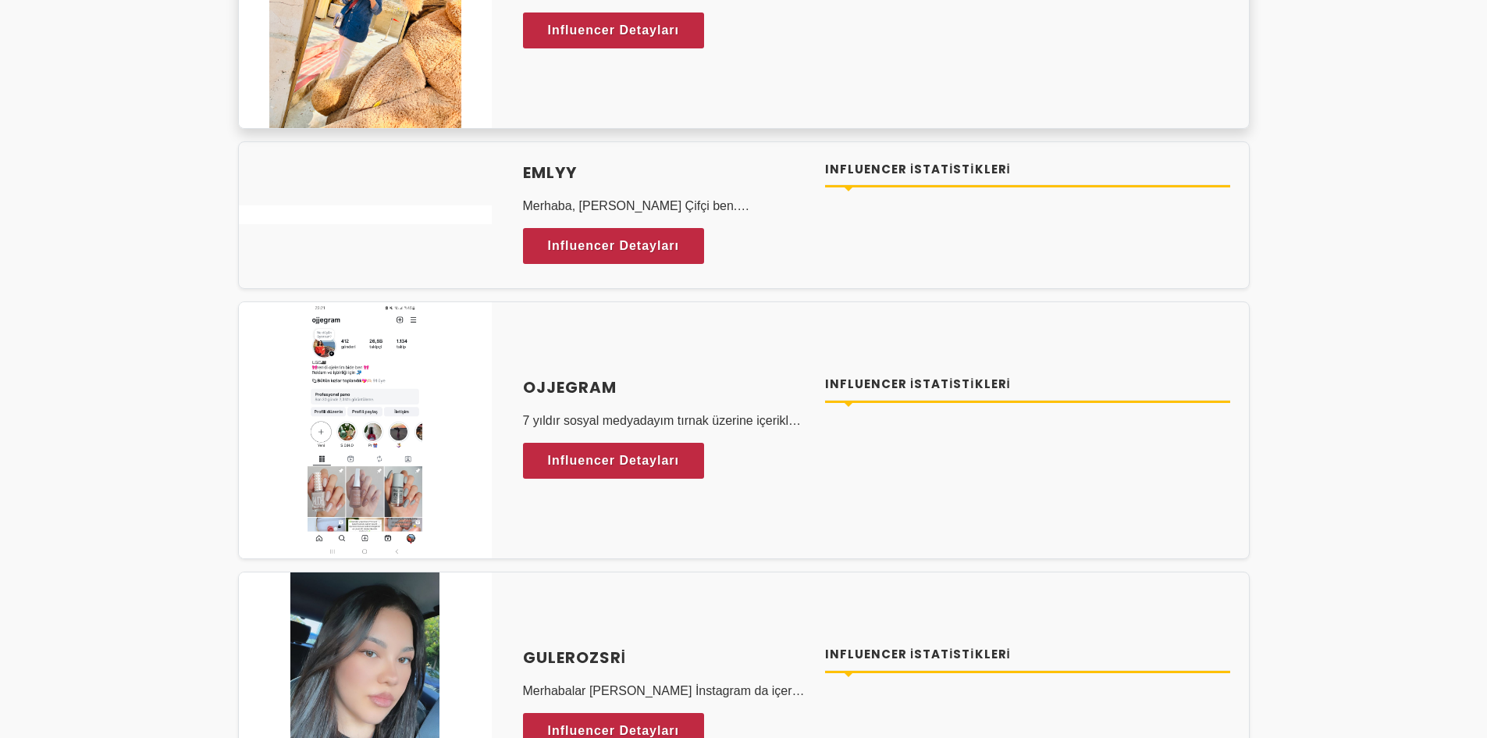
scroll to position [3826, 0]
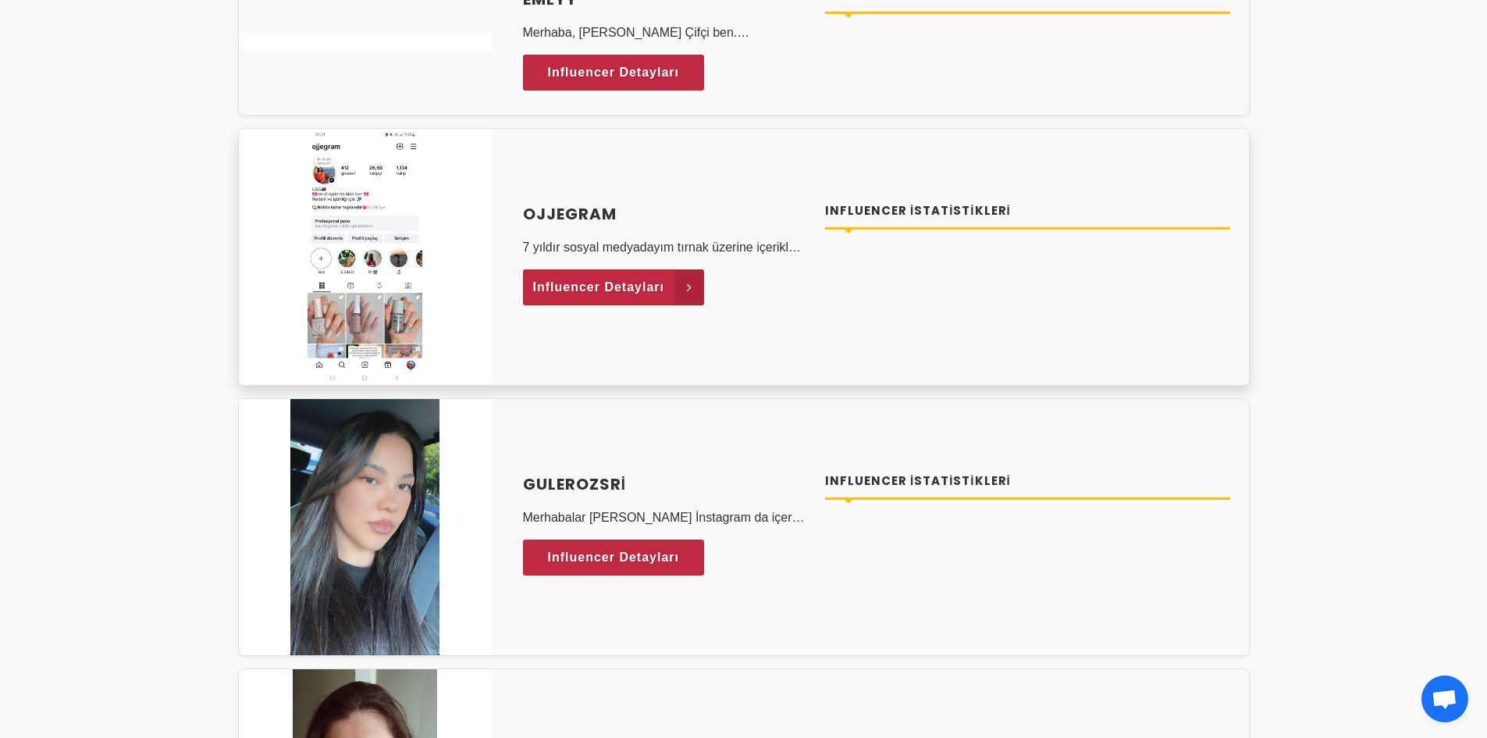
click at [556, 280] on span "Influencer Detayları" at bounding box center [599, 287] width 132 height 23
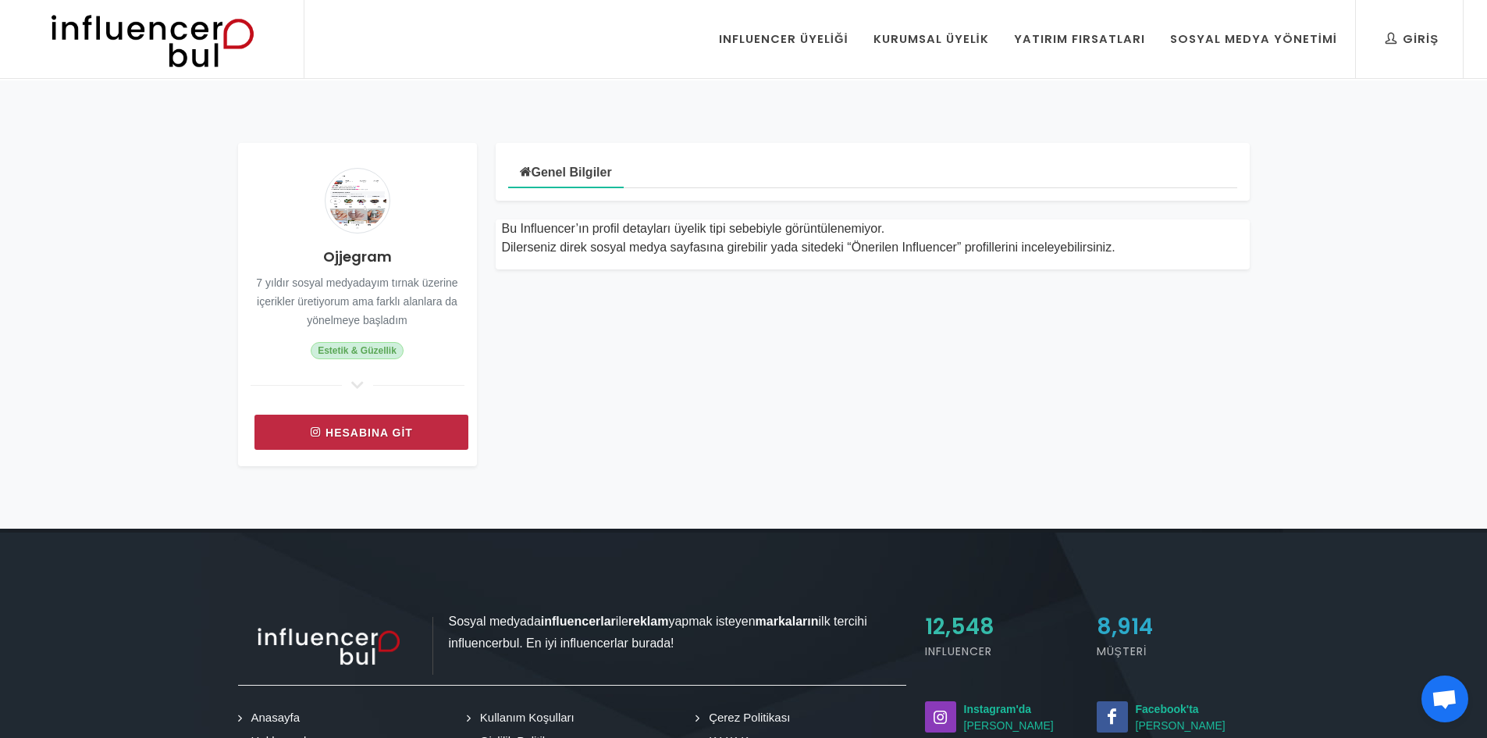
click at [367, 422] on link "Hesabına git" at bounding box center [362, 432] width 214 height 35
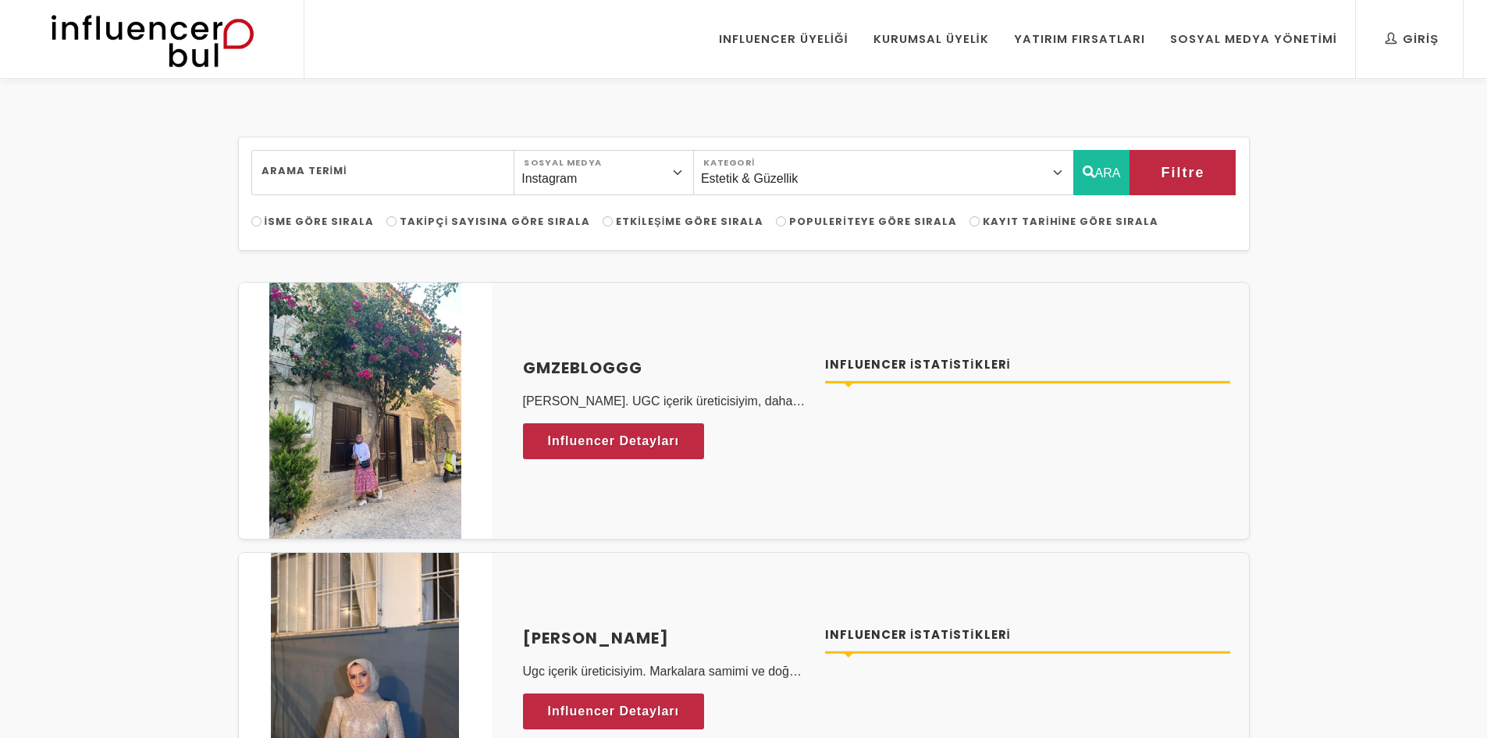
select select "11"
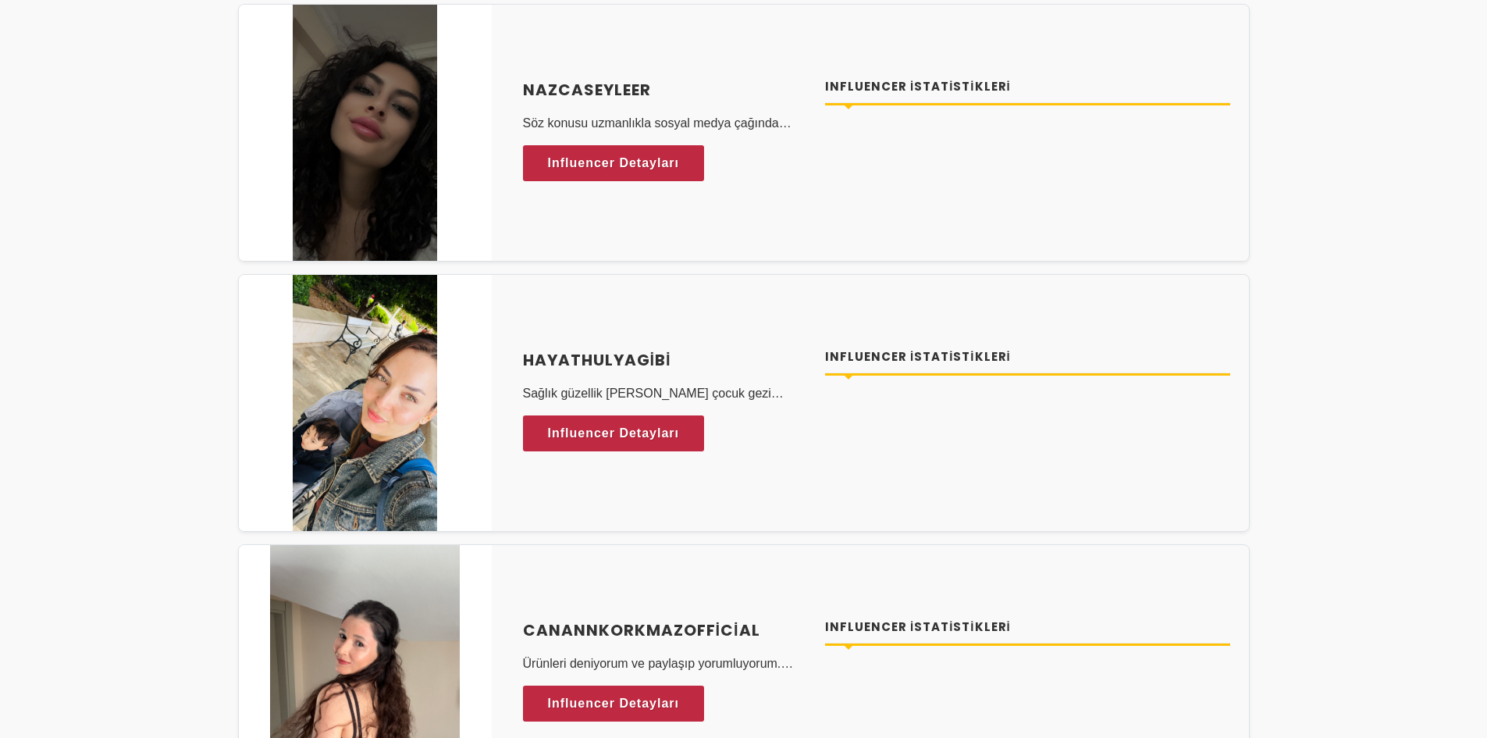
scroll to position [4729, 0]
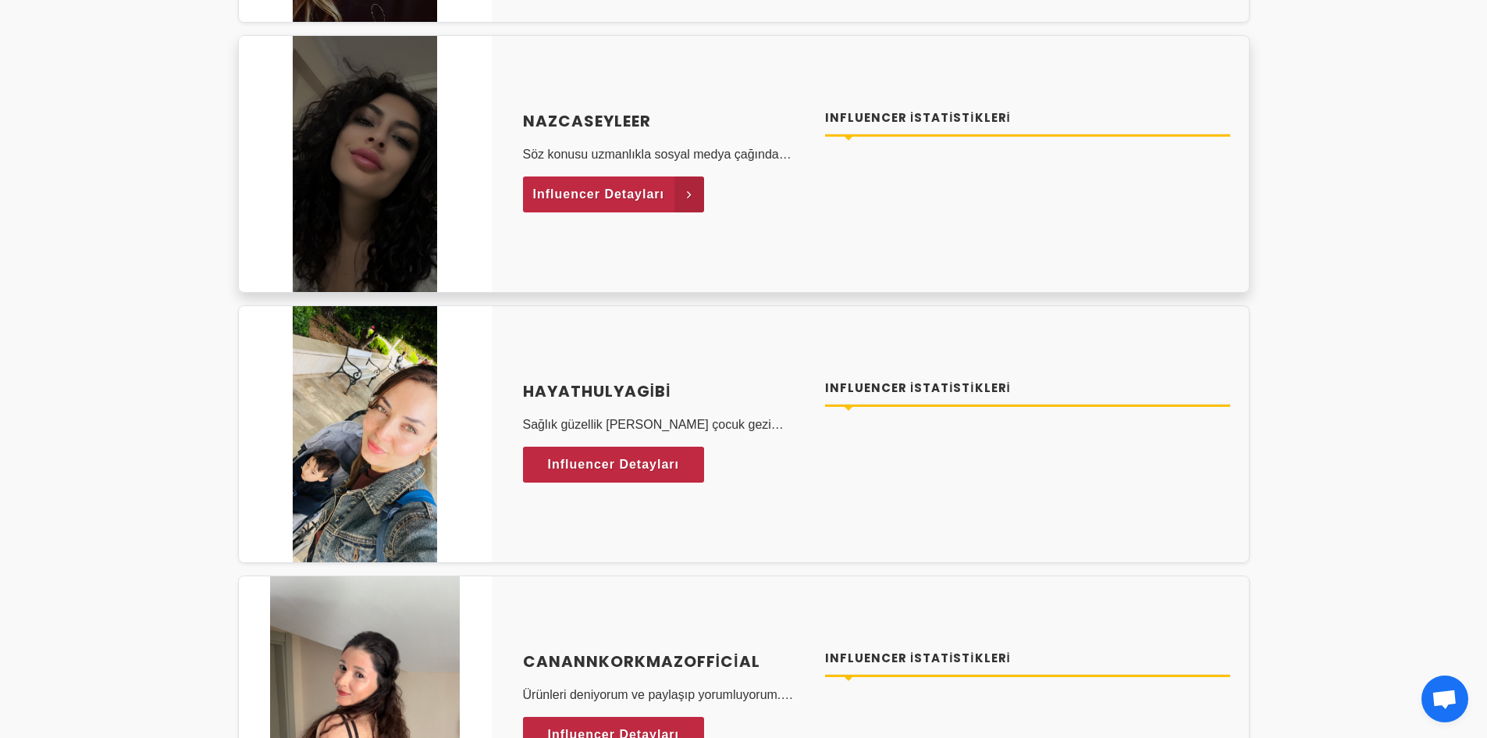
click at [583, 194] on span "Influencer Detayları" at bounding box center [599, 194] width 132 height 23
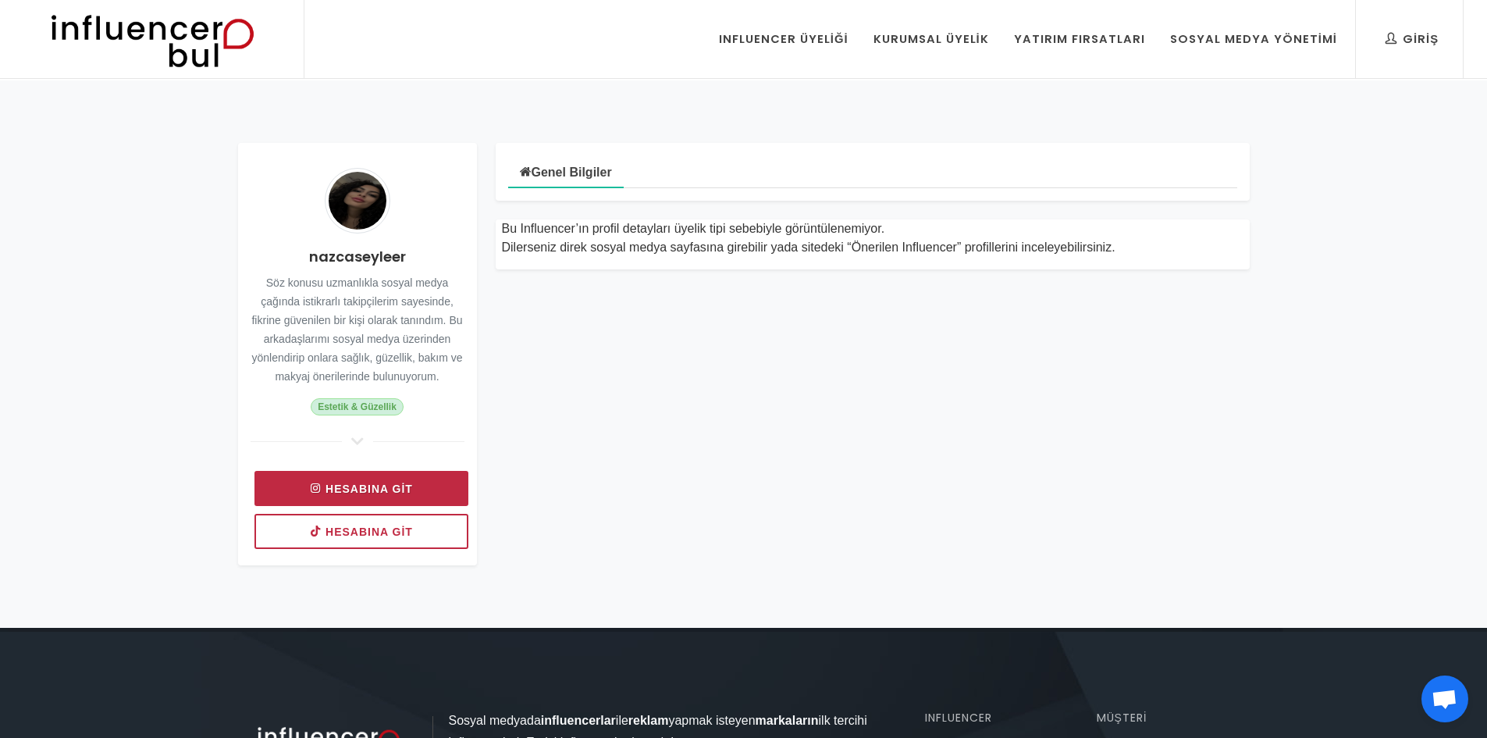
click at [404, 485] on link "Hesabına git" at bounding box center [362, 488] width 214 height 35
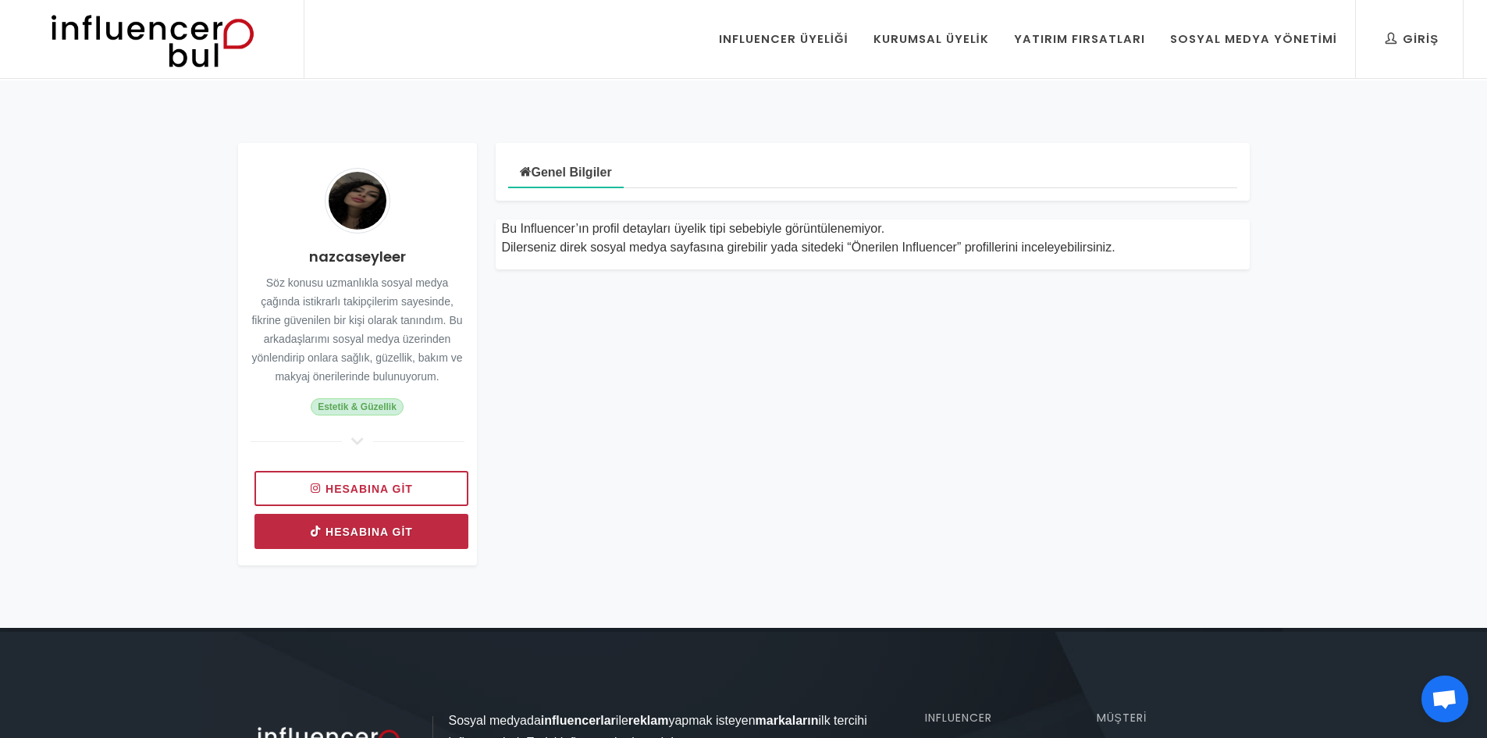
click at [302, 536] on link "Hesabına git" at bounding box center [362, 531] width 214 height 35
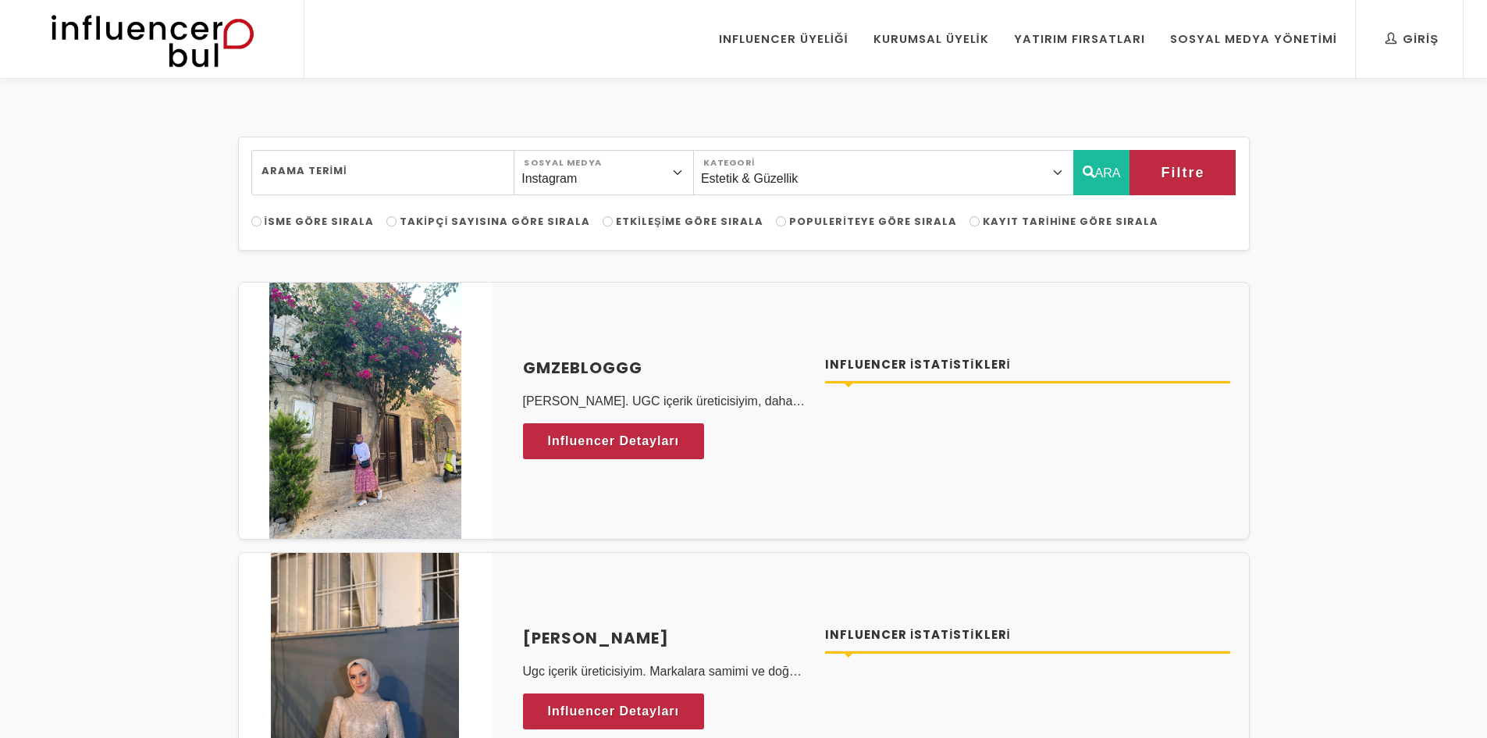
select select "11"
click at [501, 221] on span "Takipçi Sayısına Göre Sırala" at bounding box center [495, 221] width 191 height 15
click at [397, 221] on input "Takipçi Sayısına Göre Sırala" at bounding box center [391, 221] width 10 height 10
radio input "true"
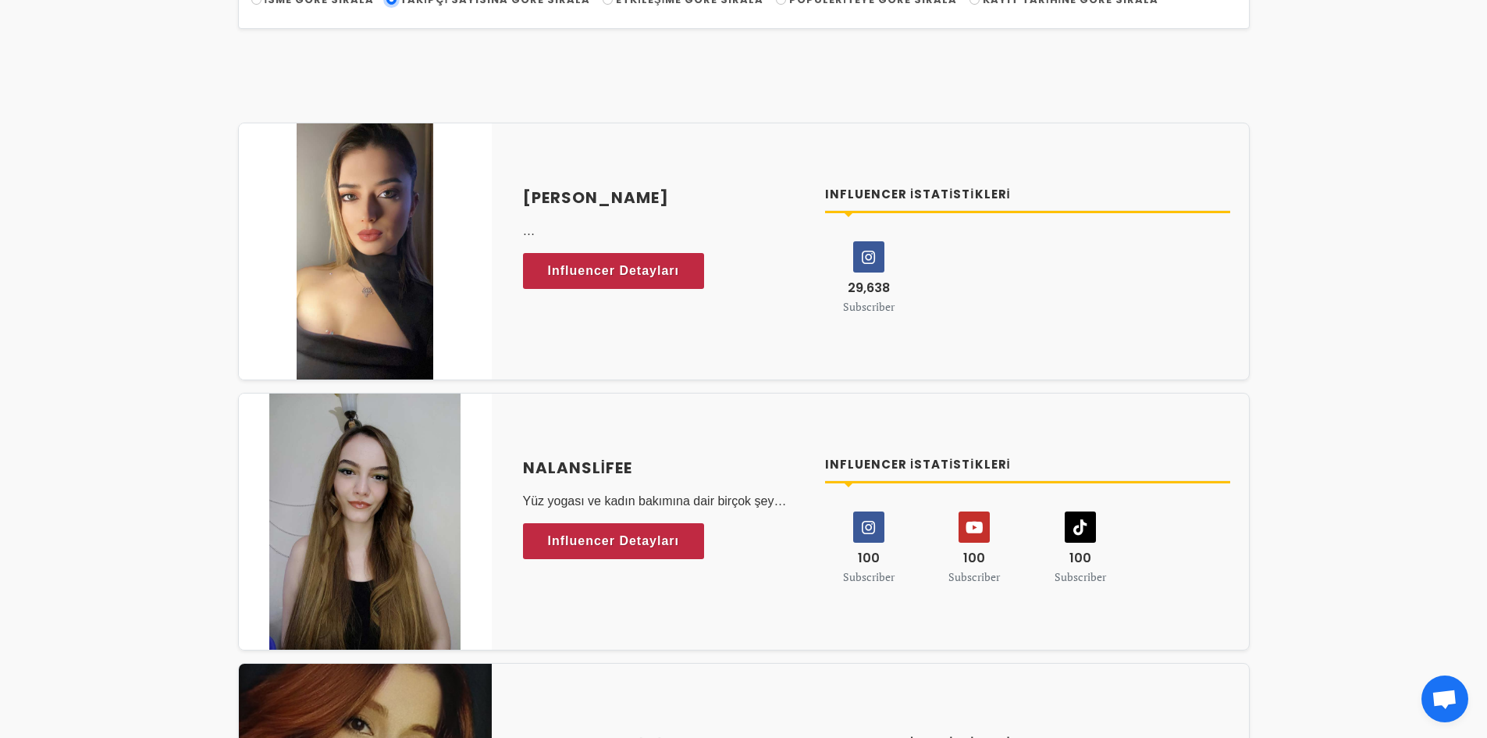
scroll to position [234, 0]
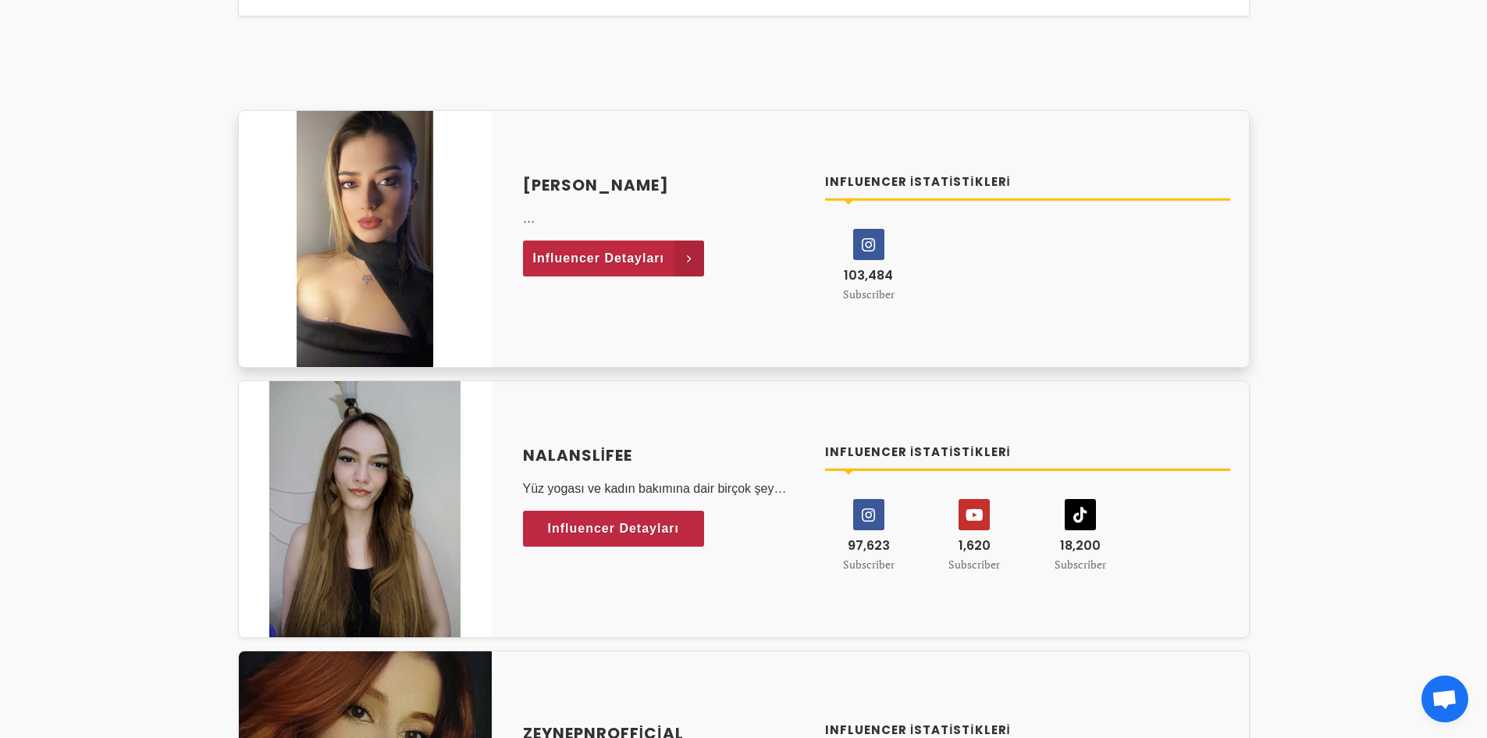
click at [587, 266] on span "Influencer Detayları" at bounding box center [599, 258] width 132 height 23
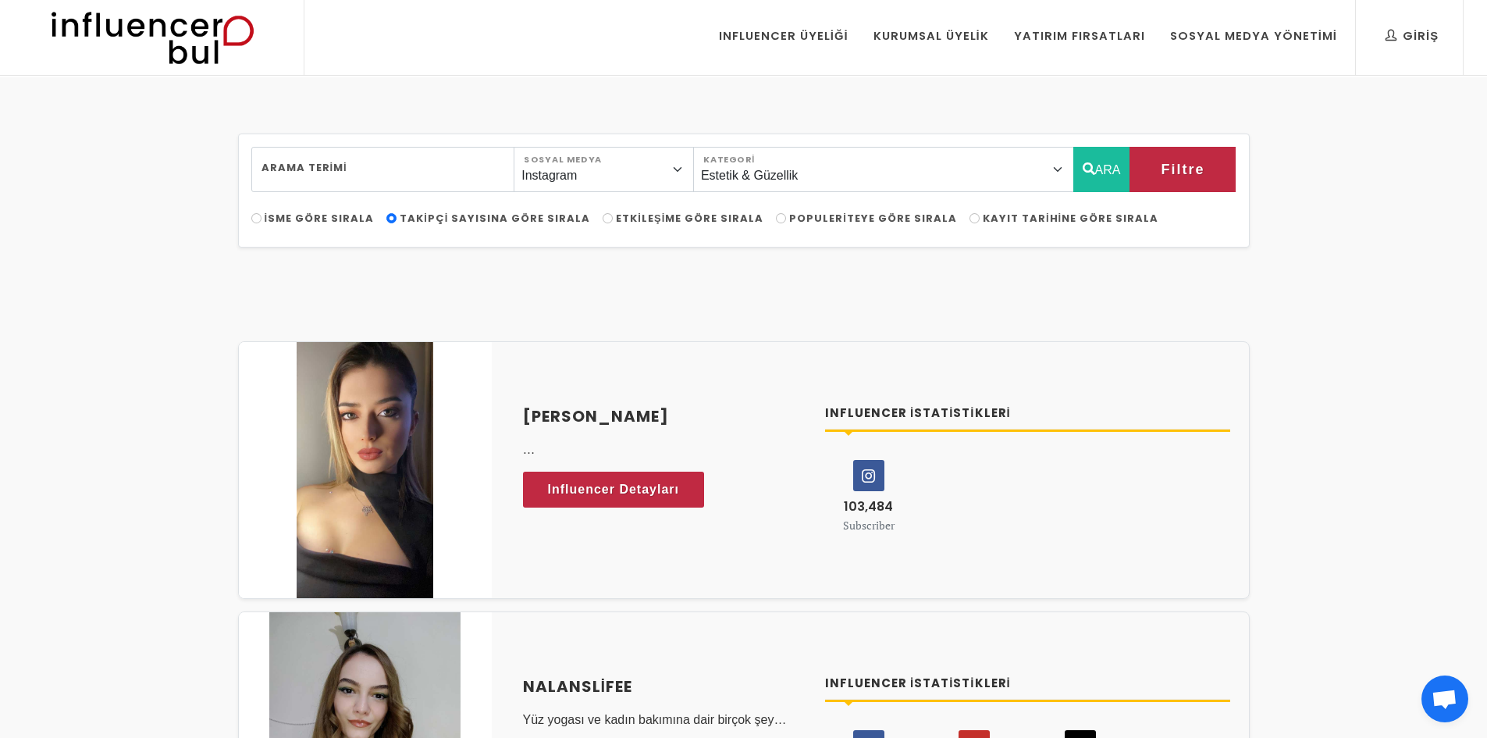
scroll to position [0, 0]
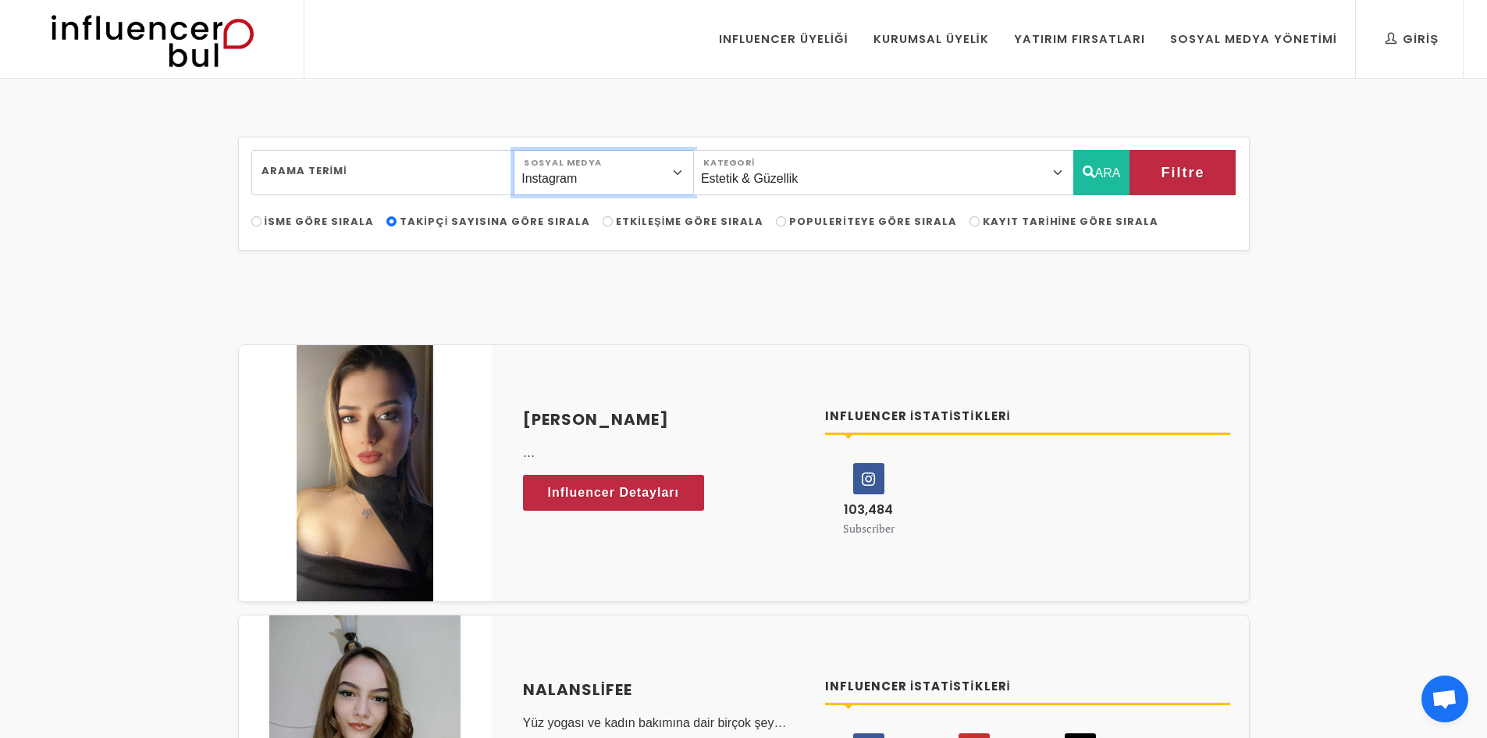
click at [639, 171] on select "Instagram Facebook Youtube Tiktok Twitter Twitch" at bounding box center [604, 172] width 180 height 45
select select "4"
click at [529, 150] on select "Instagram Facebook Youtube Tiktok Twitter Twitch" at bounding box center [604, 172] width 180 height 45
click at [1119, 175] on button "ARA" at bounding box center [1102, 172] width 57 height 45
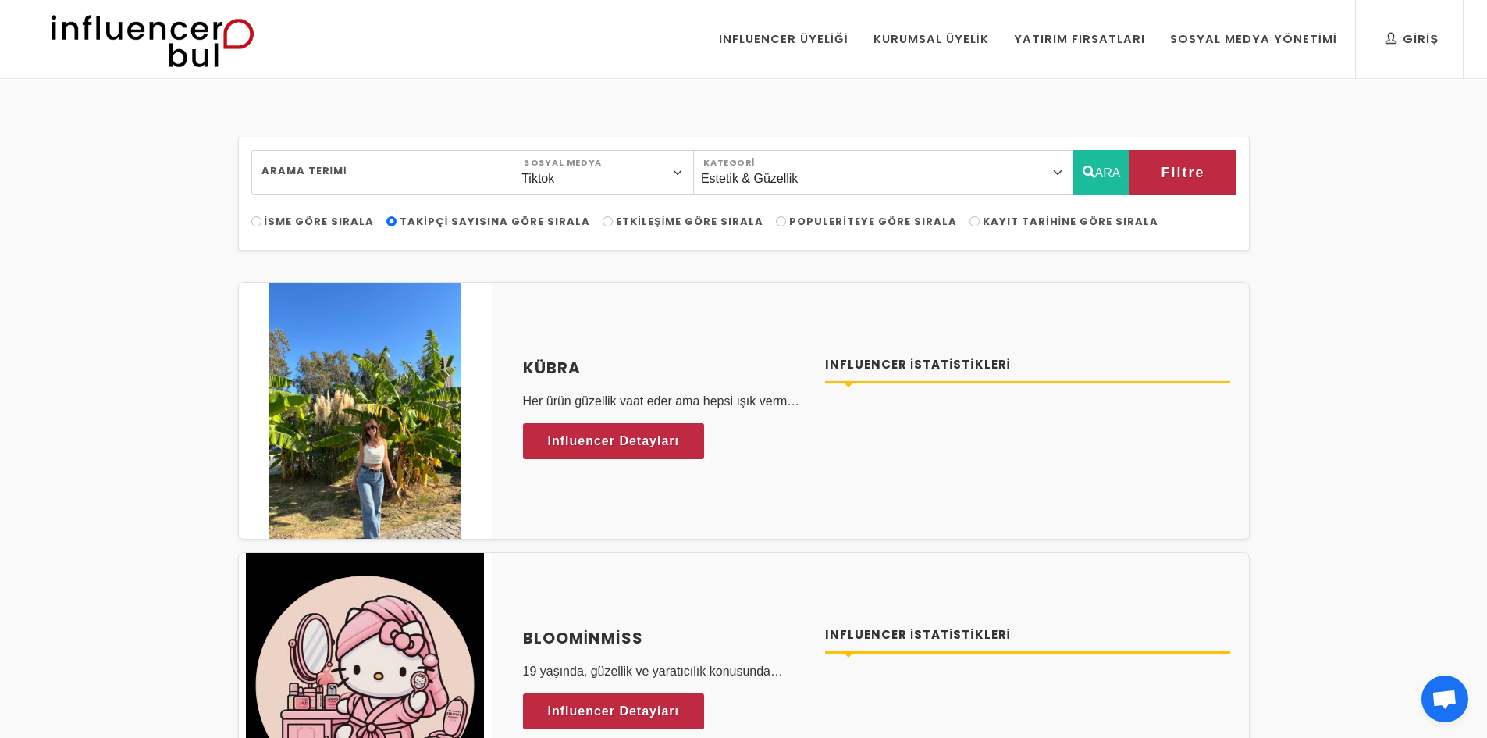
click at [626, 224] on span "Etkileşime Göre Sırala" at bounding box center [690, 221] width 148 height 15
click at [613, 224] on input "Etkileşime Göre Sırala" at bounding box center [608, 221] width 10 height 10
radio input "true"
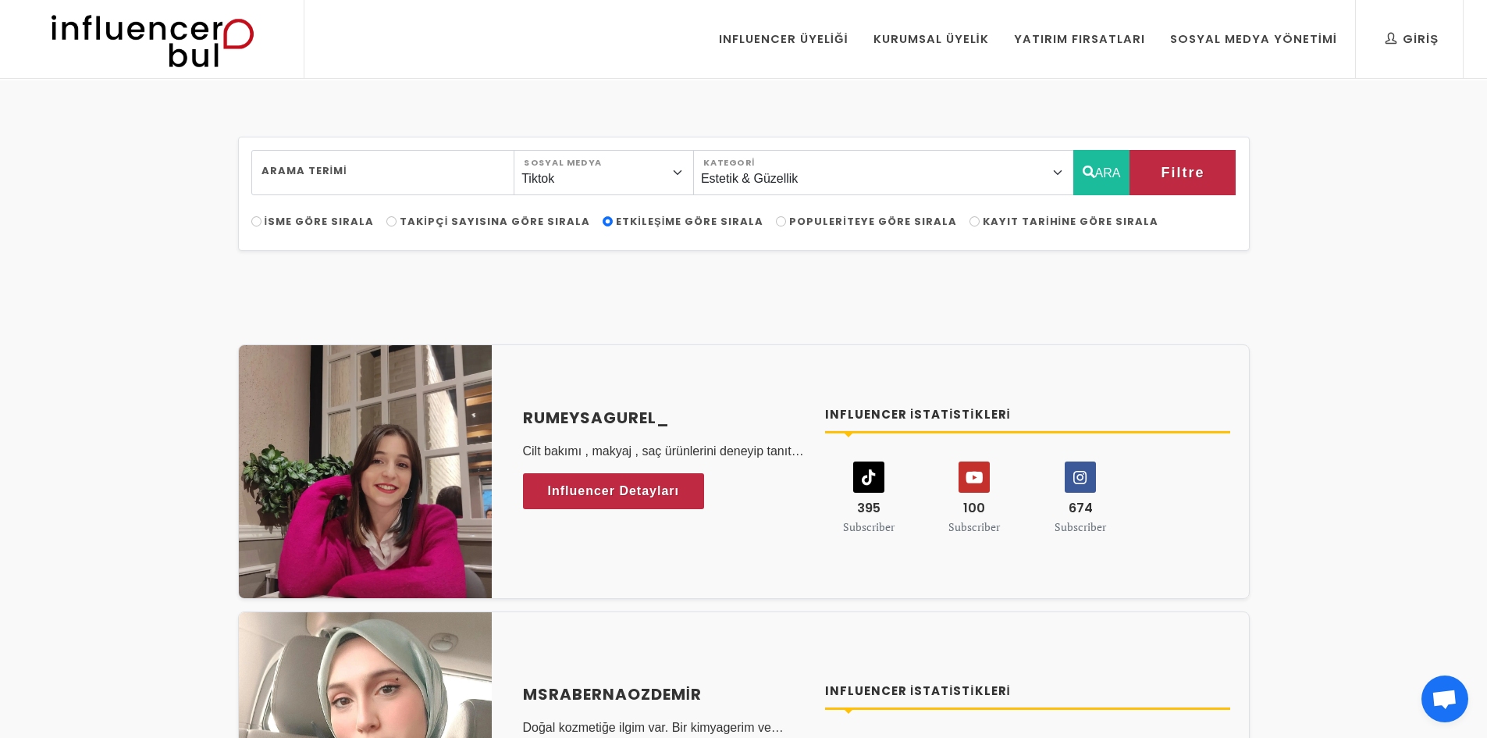
click at [526, 221] on span "Takipçi Sayısına Göre Sırala" at bounding box center [495, 221] width 191 height 15
click at [397, 221] on input "Takipçi Sayısına Göre Sırala" at bounding box center [391, 221] width 10 height 10
radio input "true"
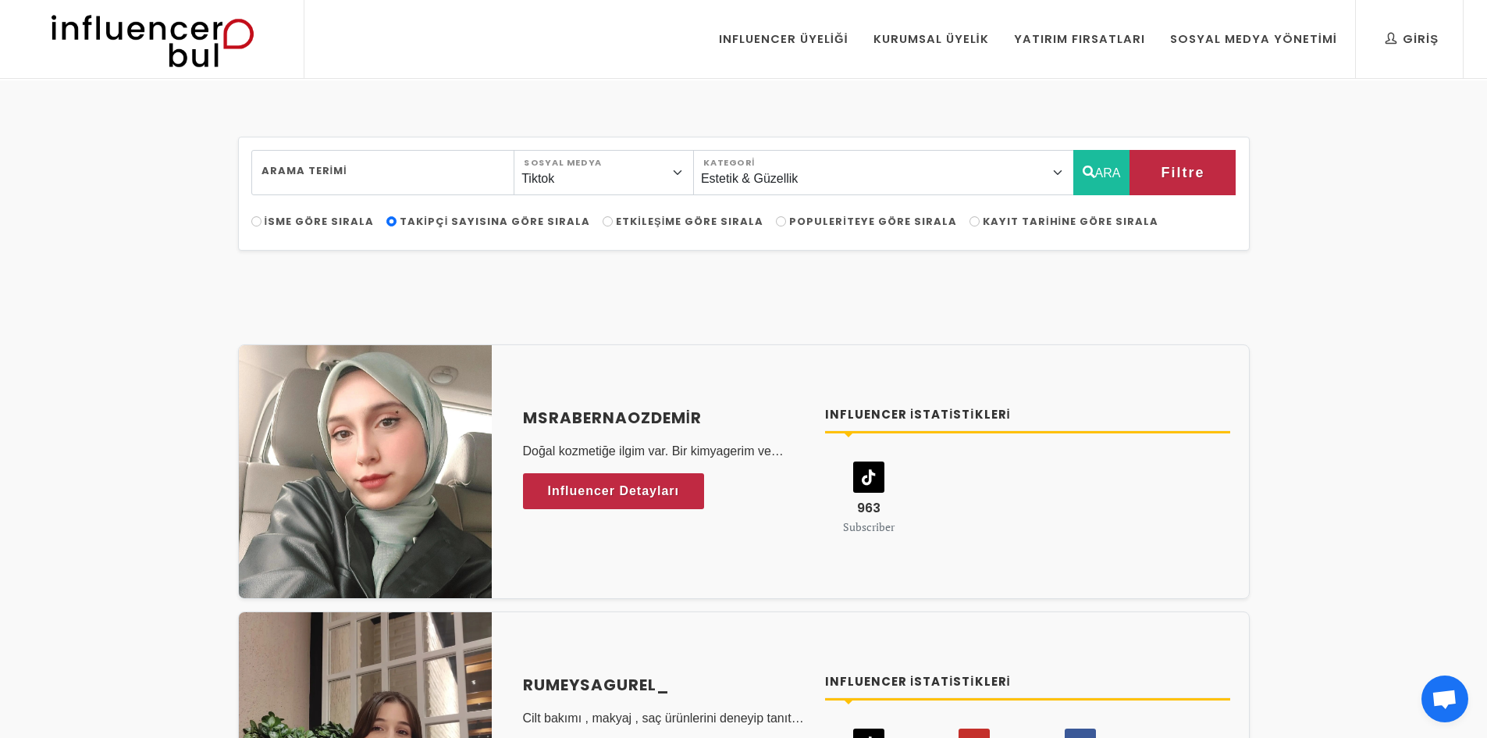
click at [645, 229] on label "Etkileşime Göre Sırala" at bounding box center [683, 222] width 161 height 16
click at [613, 226] on input "Etkileşime Göre Sırala" at bounding box center [608, 221] width 10 height 10
radio input "true"
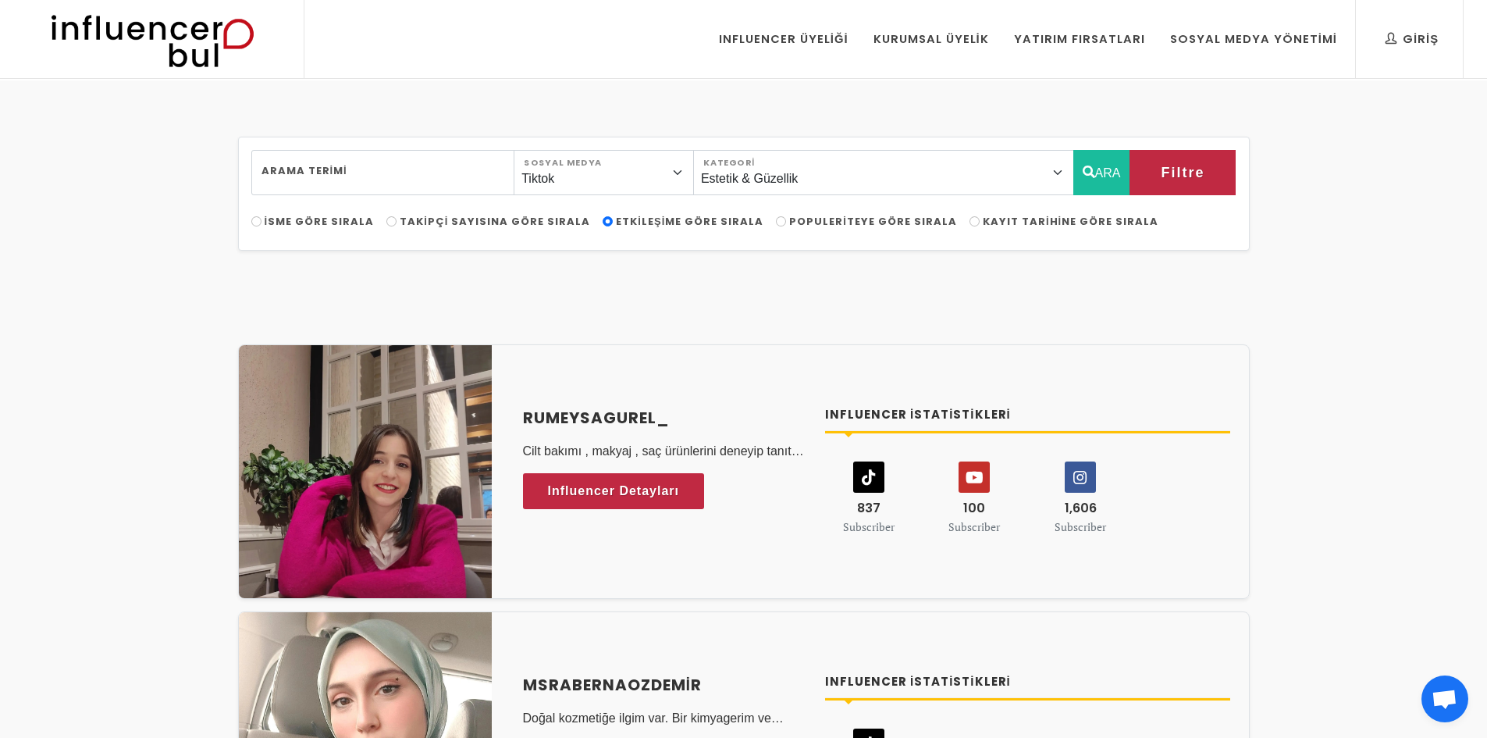
click at [789, 221] on span "Populeriteye Göre Sırala" at bounding box center [873, 221] width 168 height 15
click at [778, 221] on input "Populeriteye Göre Sırala" at bounding box center [781, 221] width 10 height 10
radio input "true"
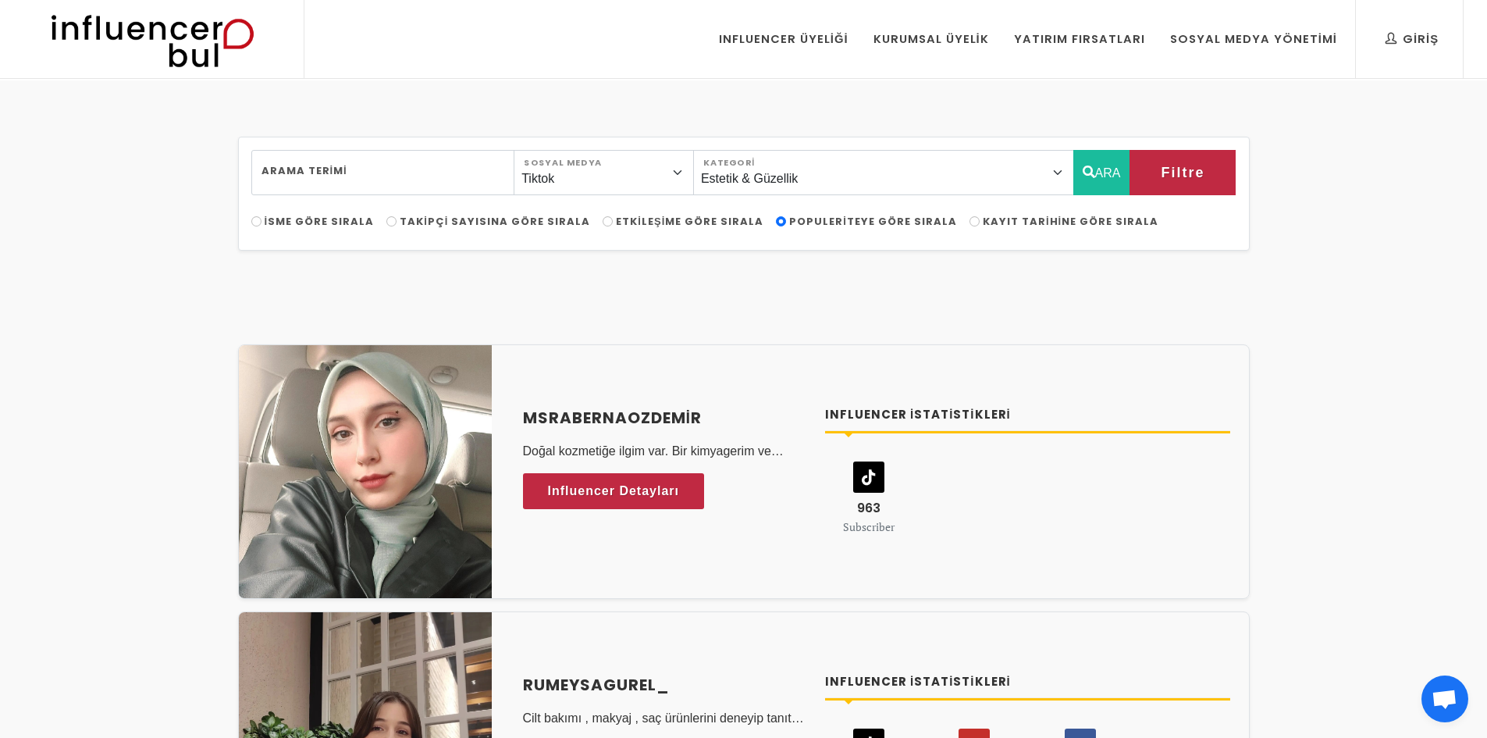
click at [1024, 215] on span "Kayıt Tarihine Göre Sırala" at bounding box center [1071, 221] width 176 height 15
click at [980, 216] on input "Kayıt Tarihine Göre Sırala" at bounding box center [975, 221] width 10 height 10
radio input "true"
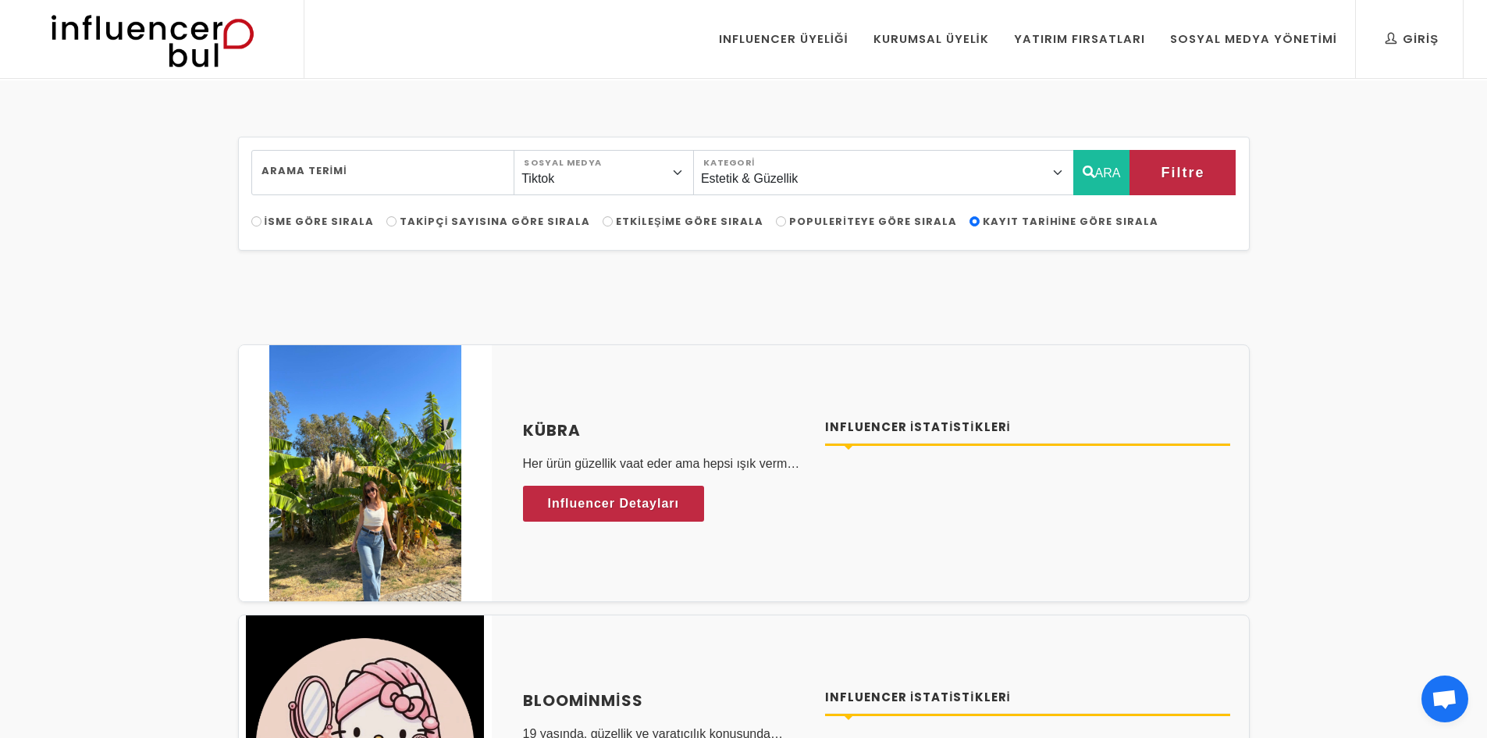
click at [661, 213] on div "Arama Terimi Instagram Facebook Youtube Tiktok Twitter Twitch Sosyal Medya Öner…" at bounding box center [744, 182] width 1004 height 64
click at [659, 218] on span "Etkileşime Göre Sırala" at bounding box center [690, 221] width 148 height 15
click at [613, 218] on input "Etkileşime Göre Sırala" at bounding box center [608, 221] width 10 height 10
radio input "true"
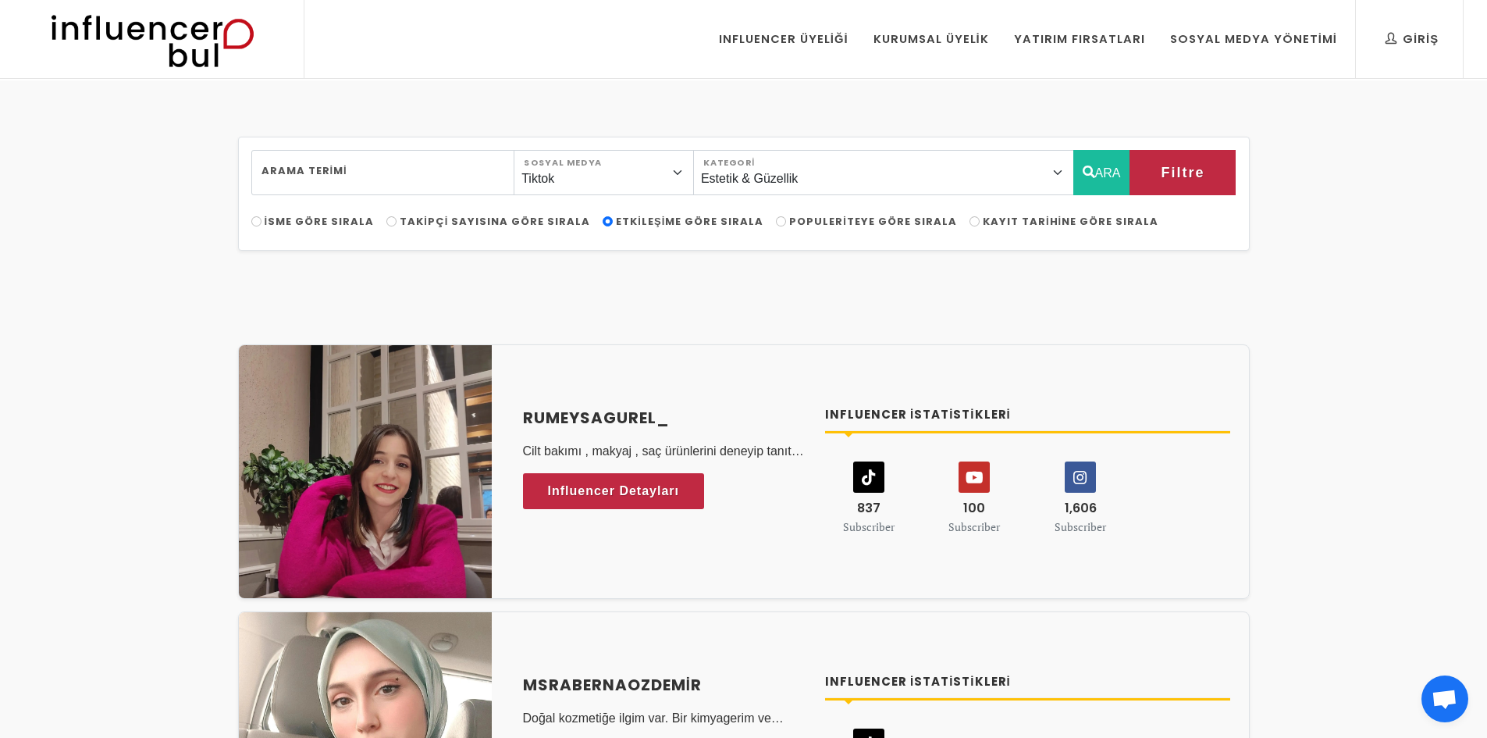
click at [804, 224] on span "Populeriteye Göre Sırala" at bounding box center [873, 221] width 168 height 15
click at [786, 224] on input "Populeriteye Göre Sırala" at bounding box center [781, 221] width 10 height 10
radio input "true"
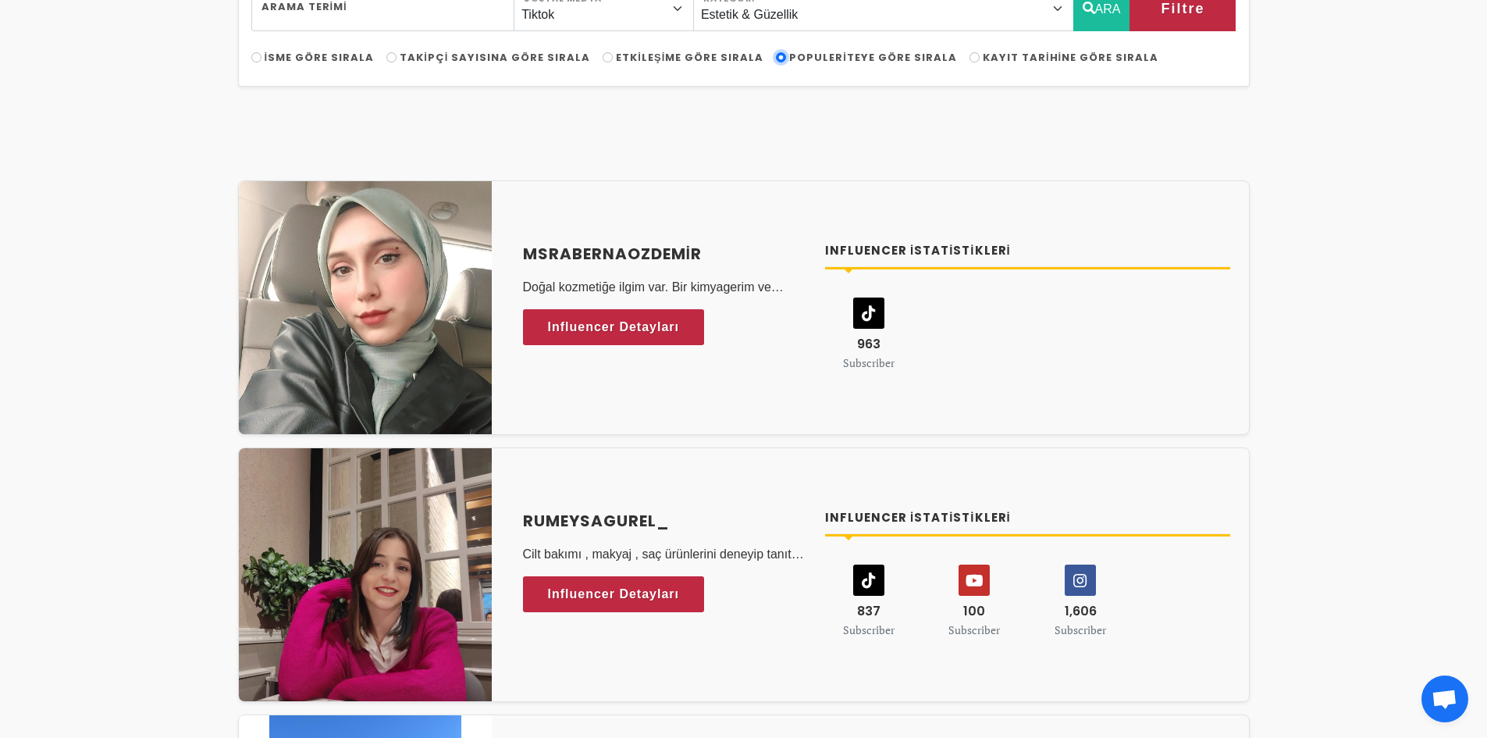
scroll to position [234, 0]
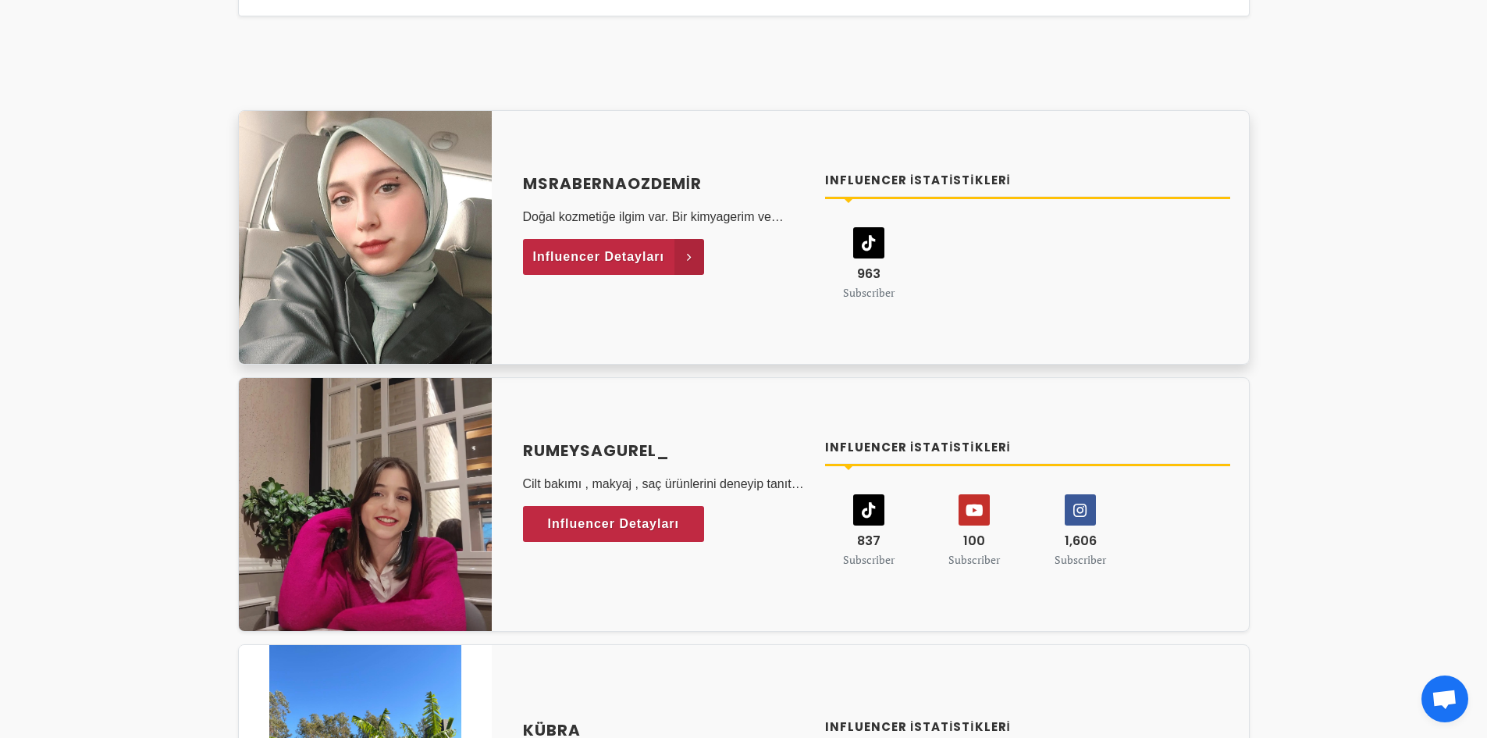
click at [604, 250] on span "Influencer Detayları" at bounding box center [599, 256] width 132 height 23
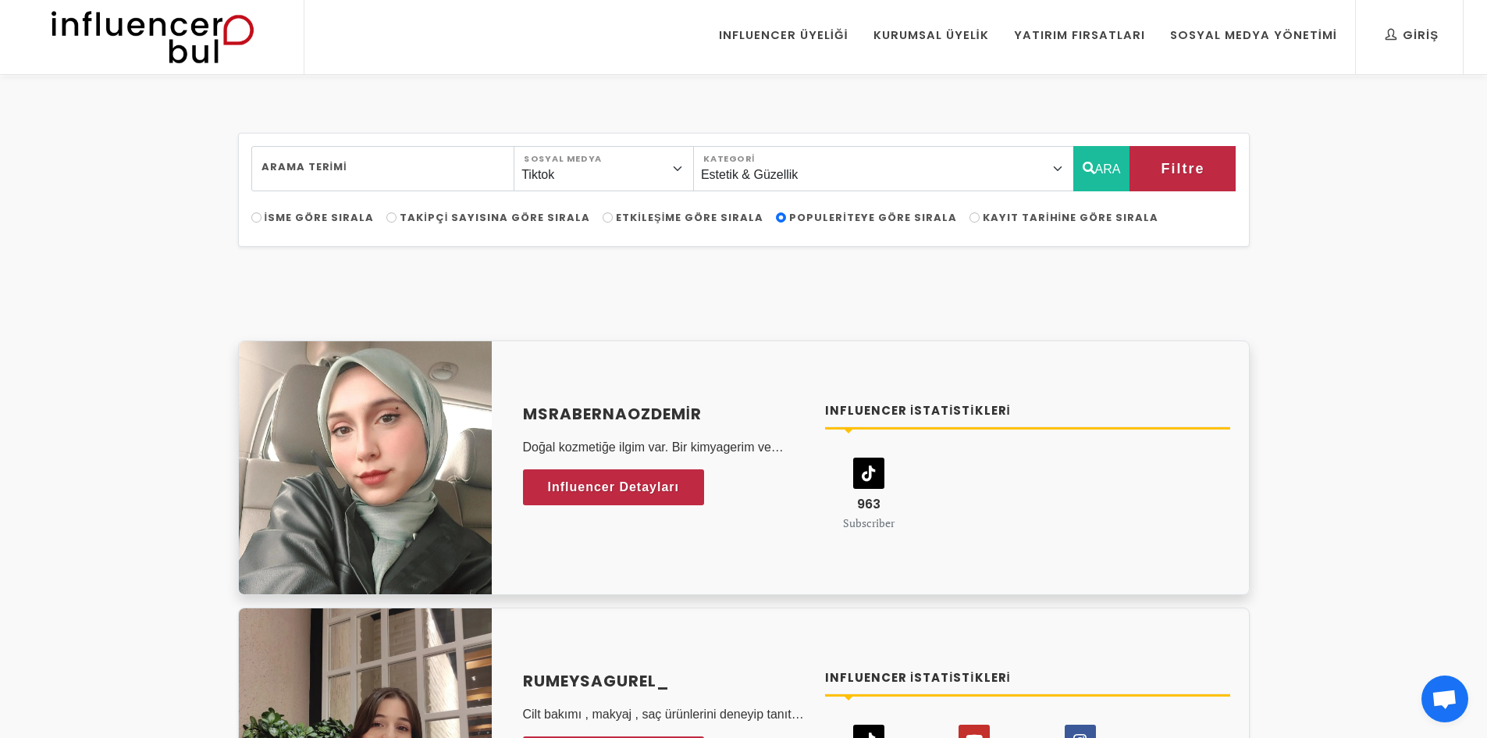
scroll to position [0, 0]
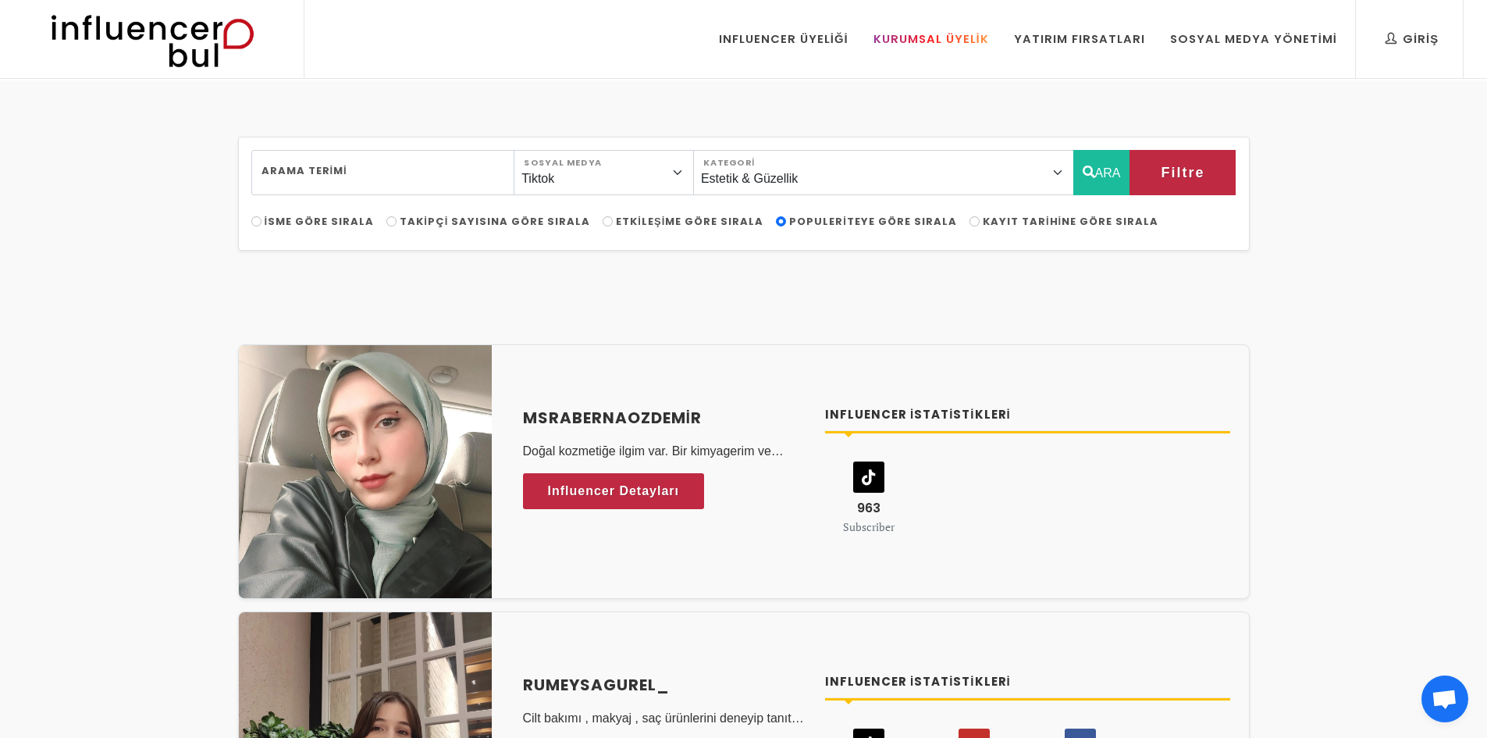
click at [928, 37] on div "Kurumsal Üyelik" at bounding box center [932, 38] width 116 height 17
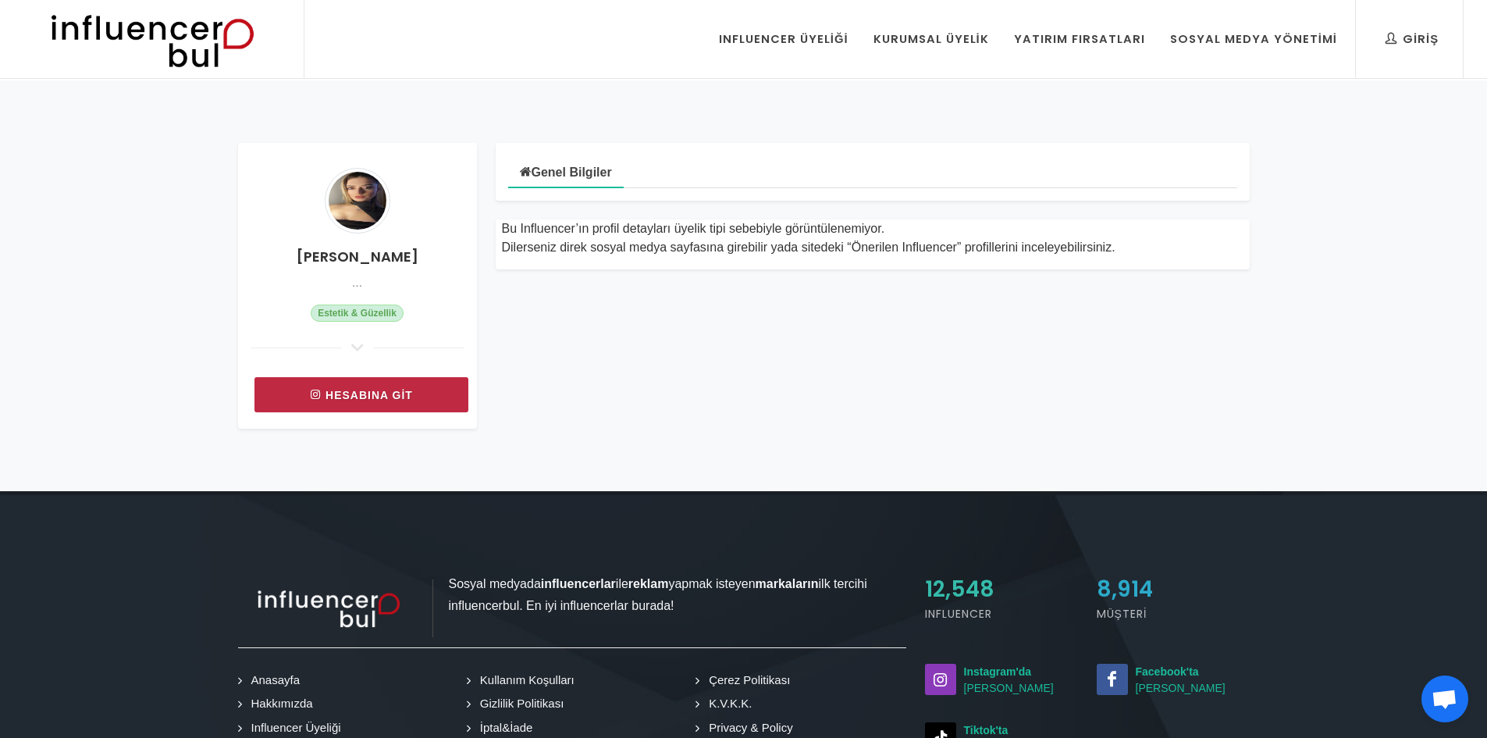
click at [373, 386] on link "Hesabına git" at bounding box center [362, 394] width 214 height 35
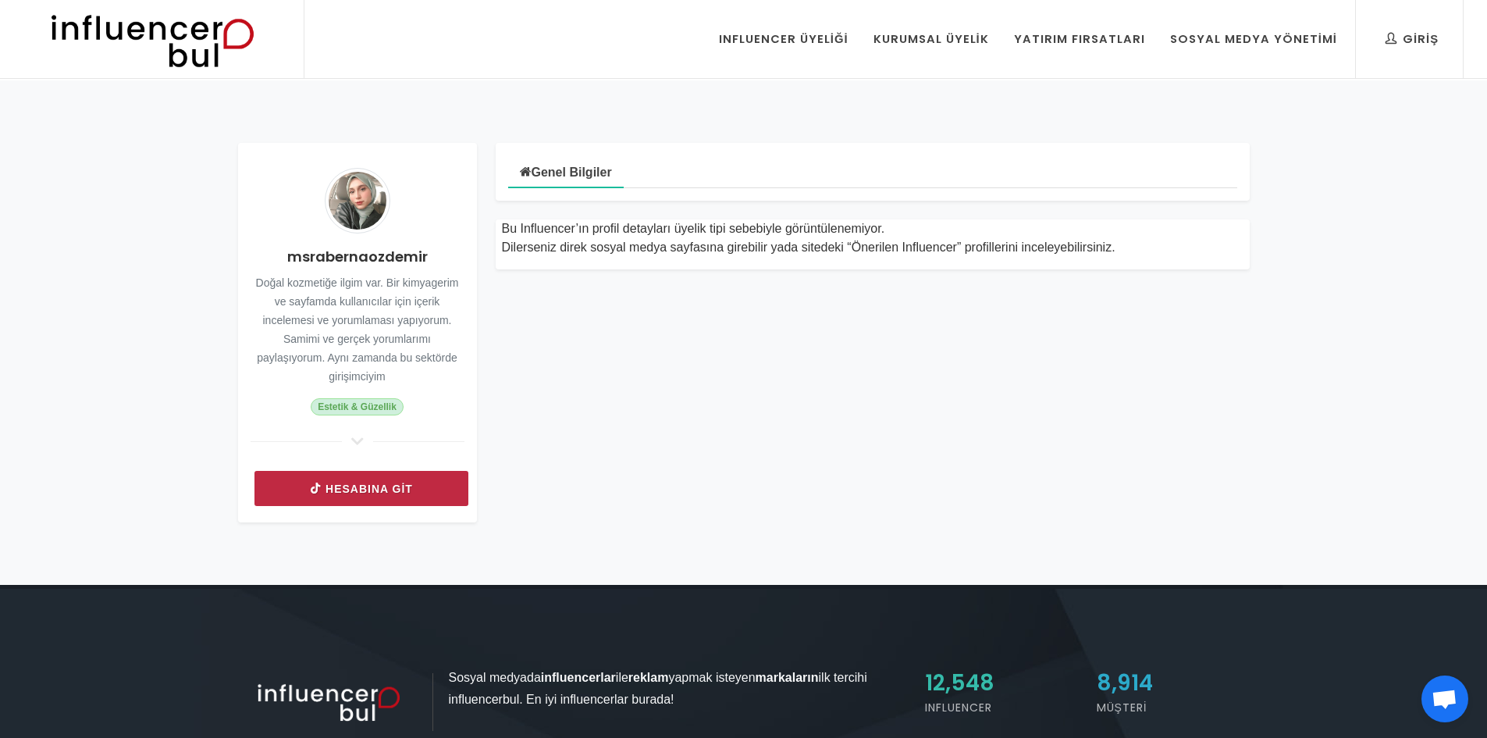
click at [396, 496] on link "Hesabına git" at bounding box center [362, 488] width 214 height 35
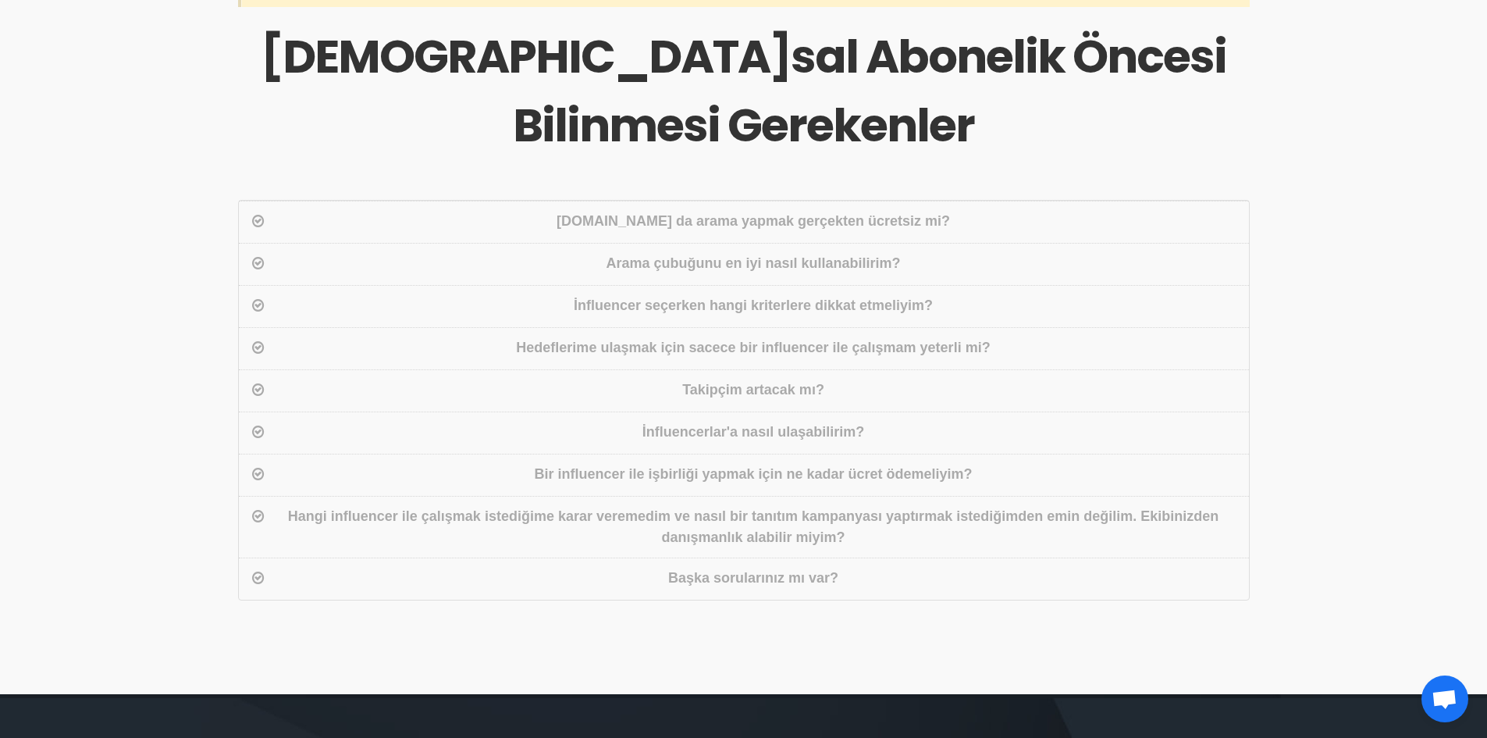
scroll to position [703, 0]
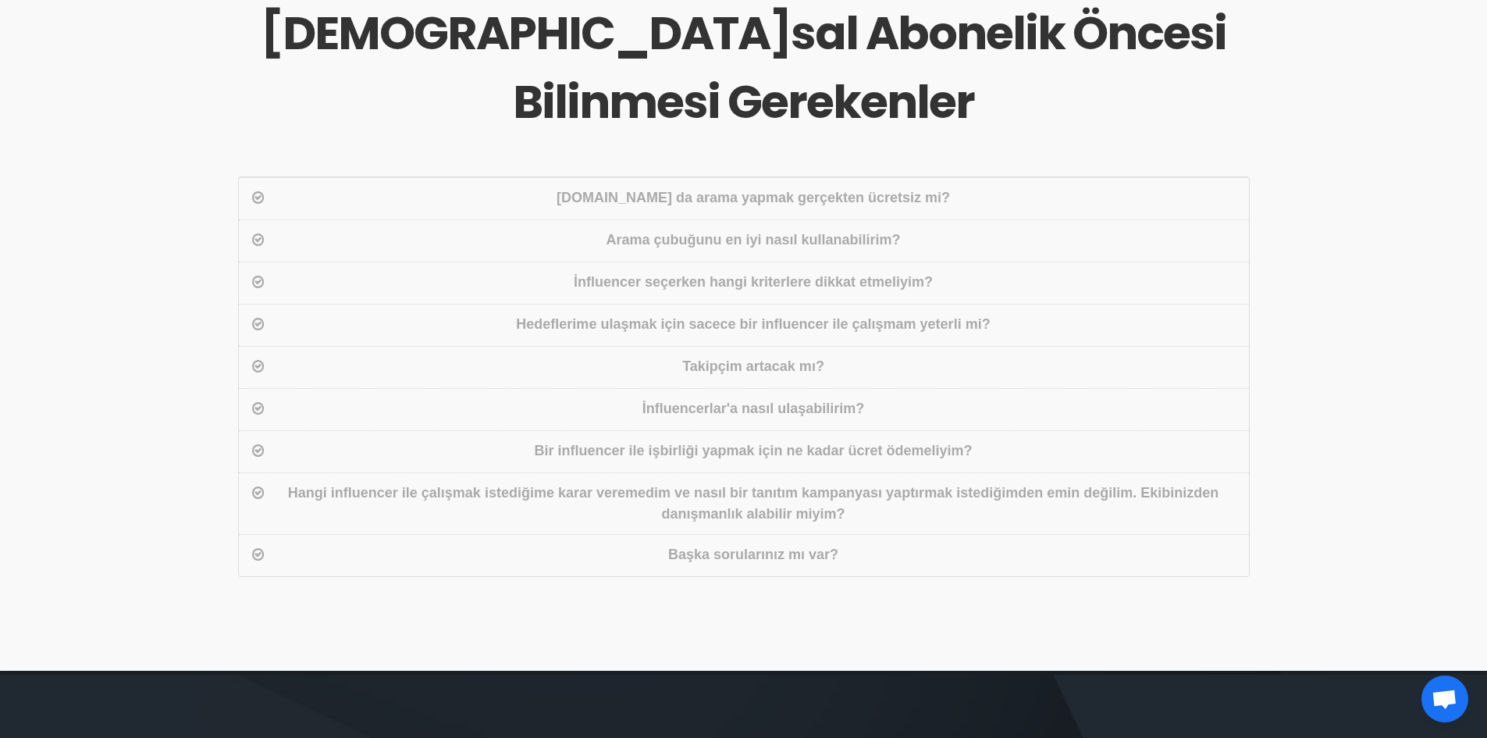
click at [768, 418] on div "İnfluencerlar'a nasıl ulaşabilirim?" at bounding box center [754, 409] width 972 height 23
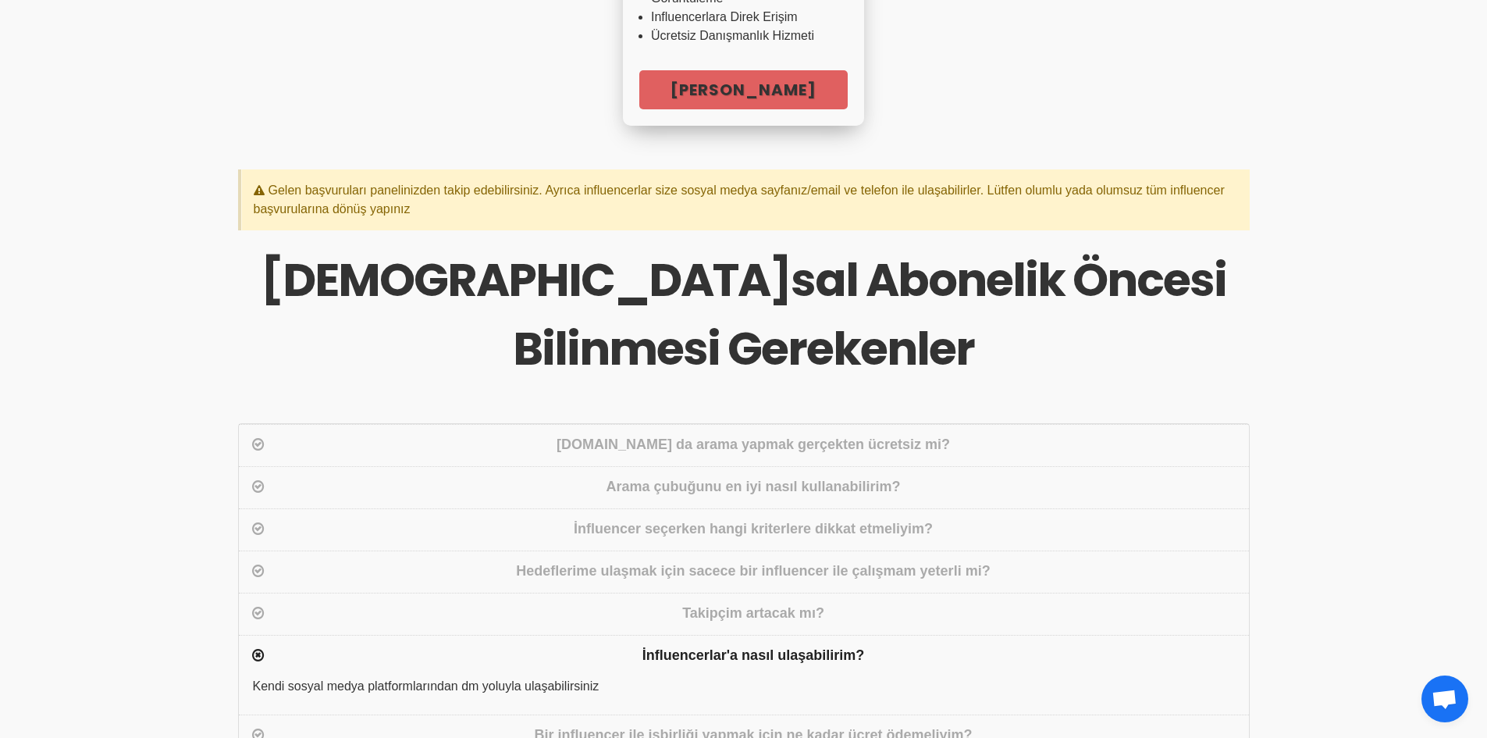
scroll to position [312, 0]
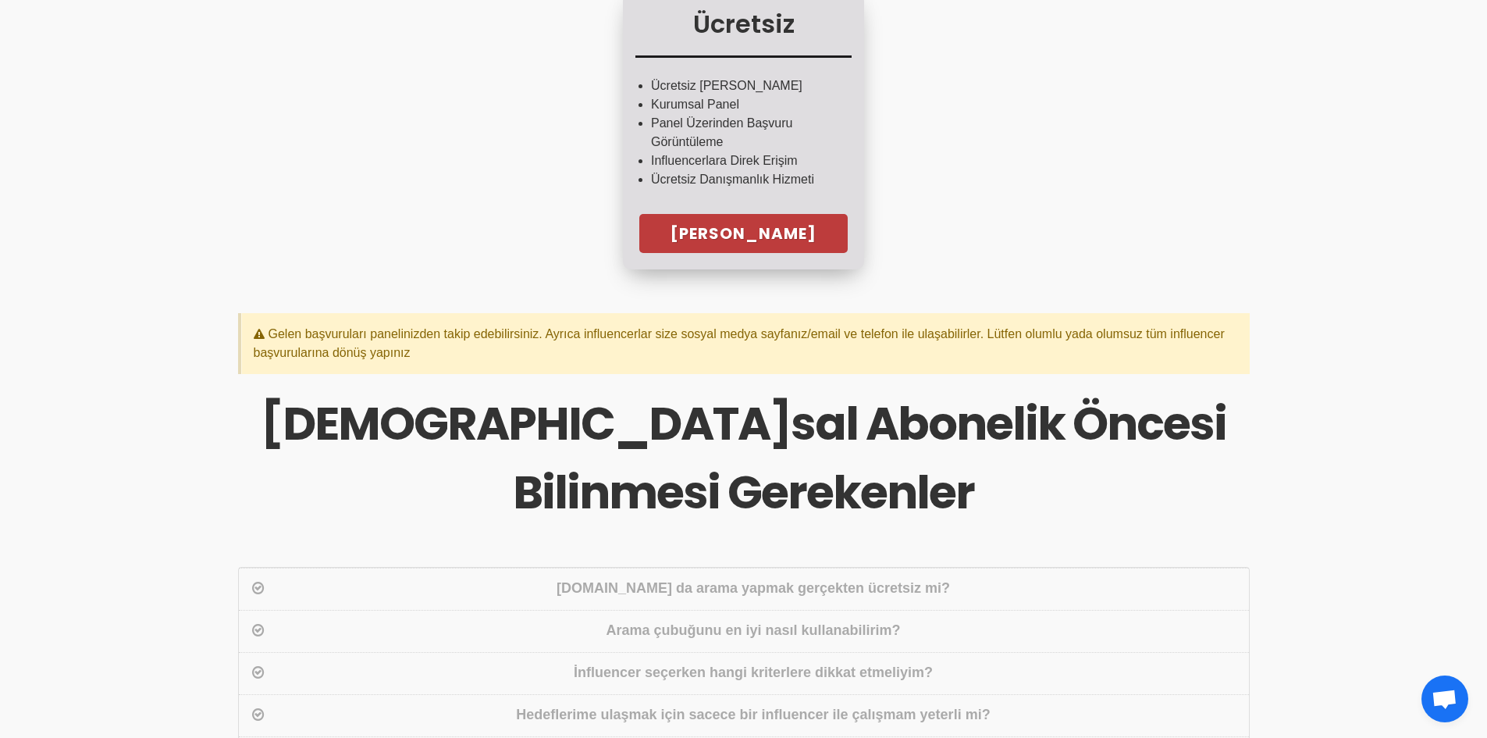
click at [741, 231] on link "Hemen Başla" at bounding box center [743, 233] width 208 height 39
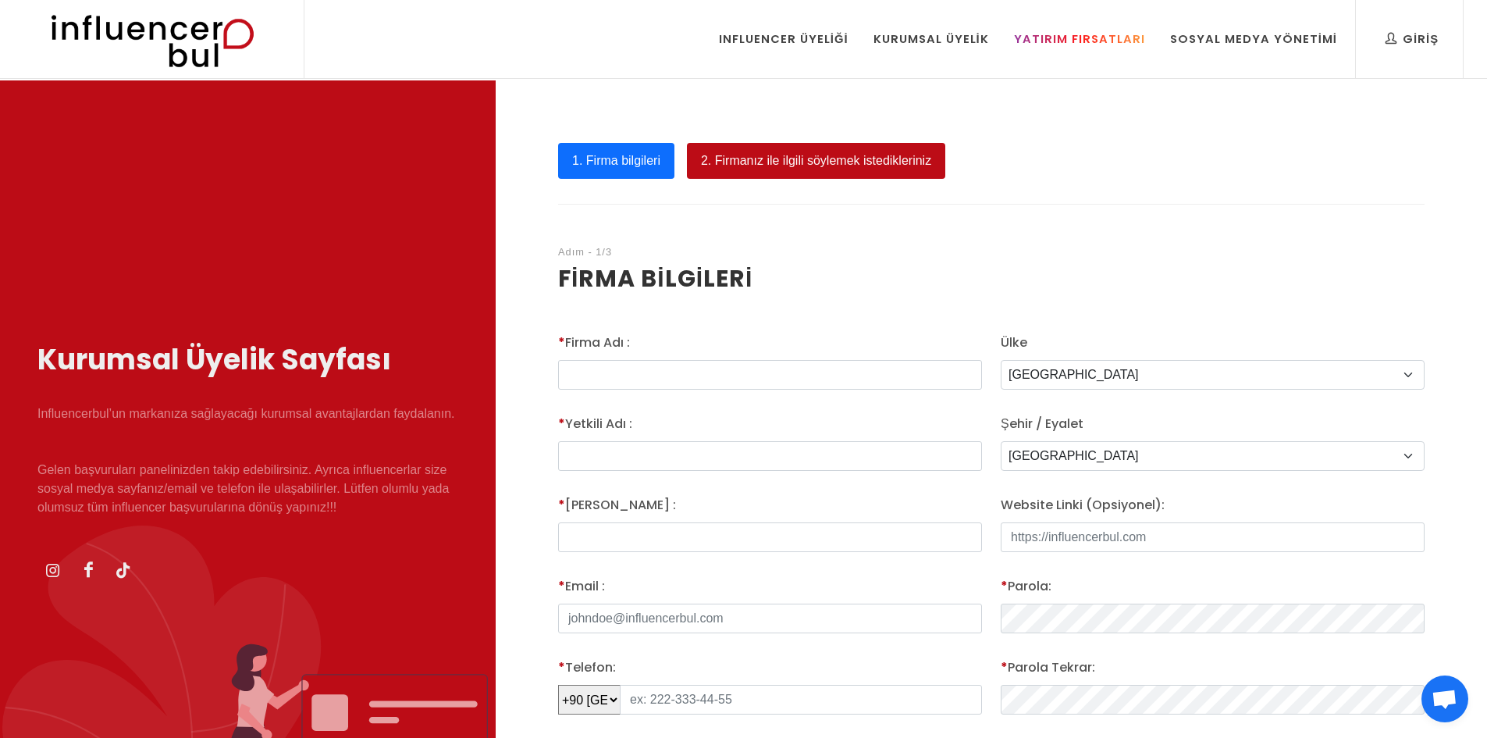
click at [1092, 43] on div "Yatırım Fırsatları" at bounding box center [1079, 38] width 131 height 17
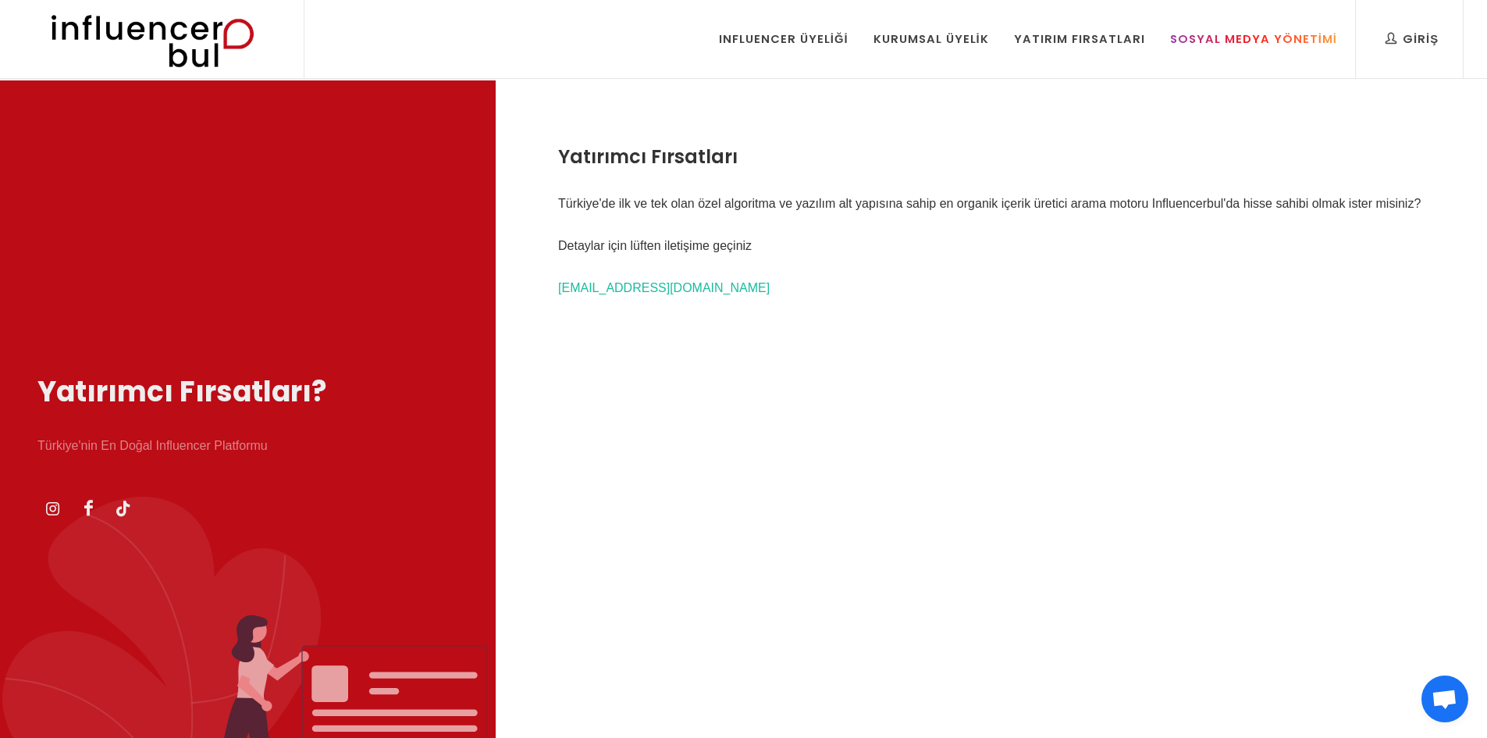
click at [1198, 41] on div "Sosyal Medya Yönetimi" at bounding box center [1253, 38] width 167 height 17
